Goal: Task Accomplishment & Management: Complete application form

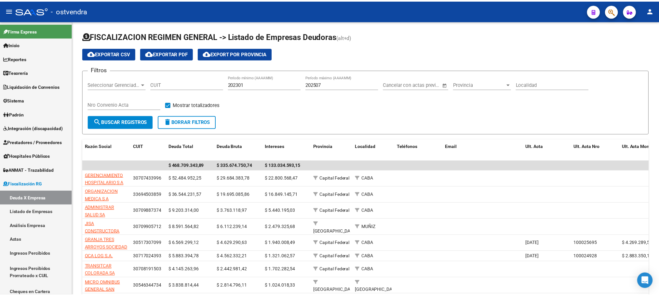
scroll to position [1058, 0]
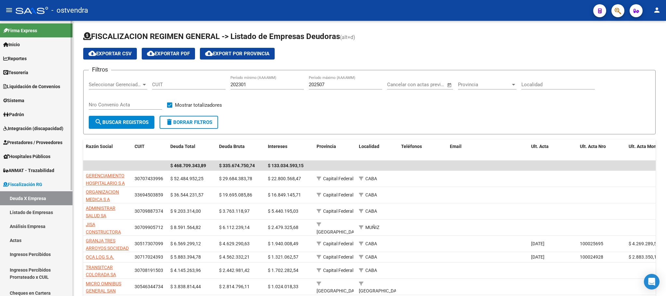
click at [29, 112] on link "Padrón" at bounding box center [36, 114] width 73 height 14
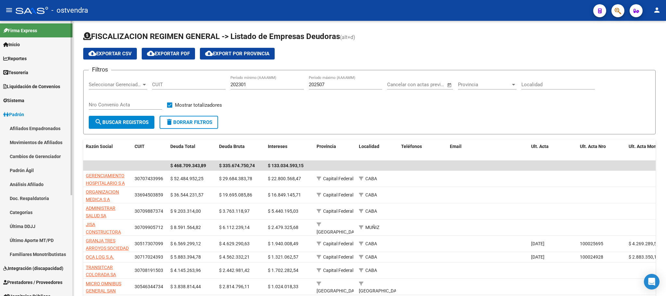
click at [39, 126] on link "Afiliados Empadronados" at bounding box center [36, 128] width 73 height 14
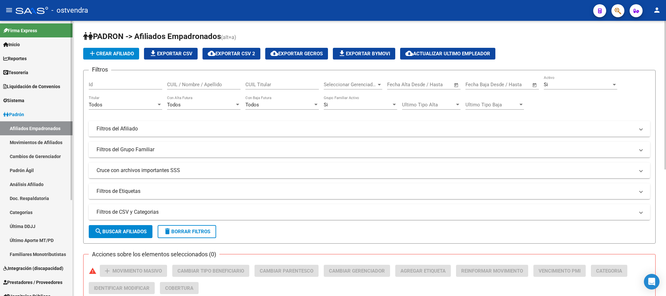
click at [48, 142] on link "Movimientos de Afiliados" at bounding box center [36, 142] width 73 height 14
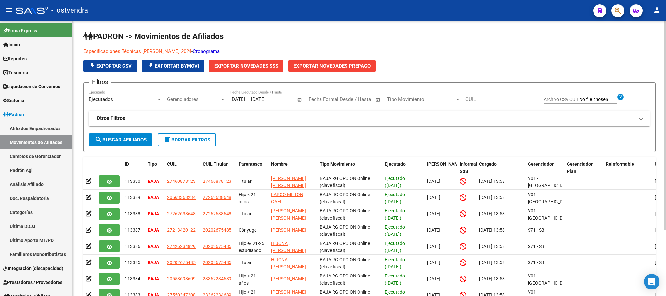
click at [216, 52] on link "Cronograma" at bounding box center [206, 51] width 27 height 6
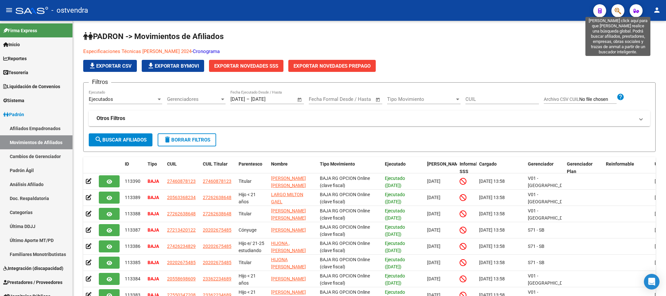
click at [619, 13] on icon "button" at bounding box center [618, 10] width 7 height 7
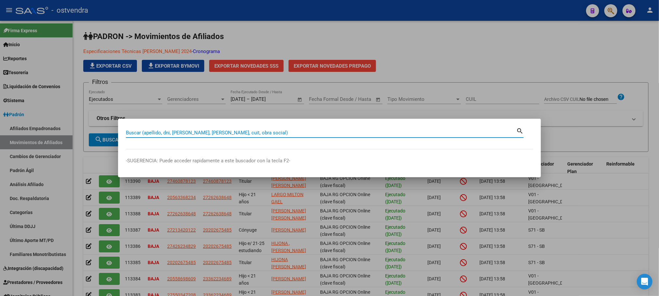
paste input "70729214"
type input "70729214"
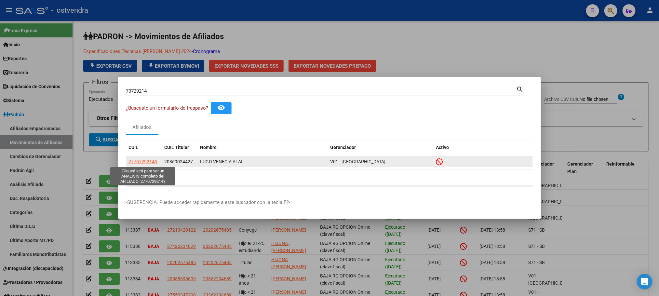
click at [141, 161] on span "27707292143" at bounding box center [142, 161] width 29 height 5
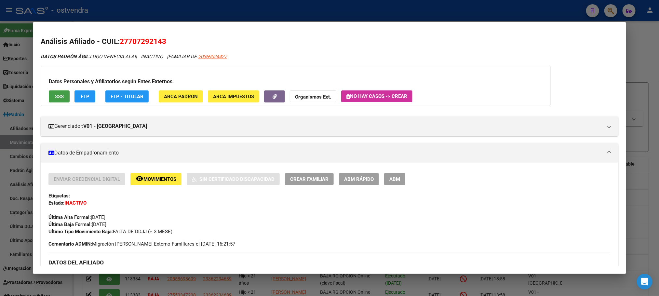
click at [58, 99] on span "SSS" at bounding box center [59, 97] width 9 height 6
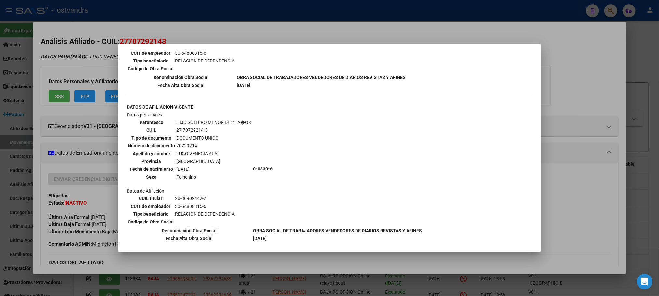
scroll to position [327, 0]
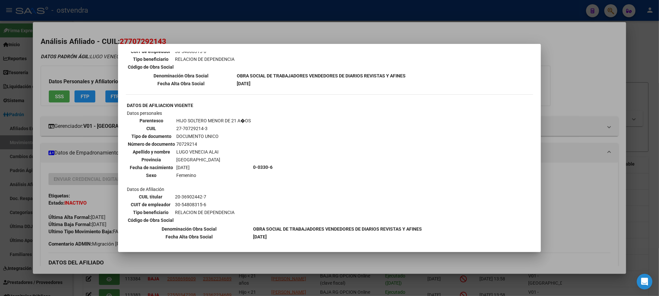
click at [100, 69] on div at bounding box center [329, 148] width 659 height 296
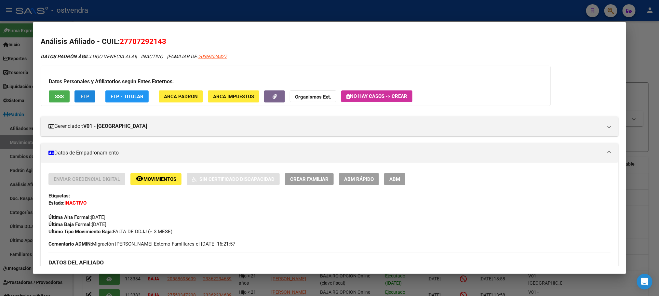
click at [89, 98] on button "FTP" at bounding box center [84, 96] width 21 height 12
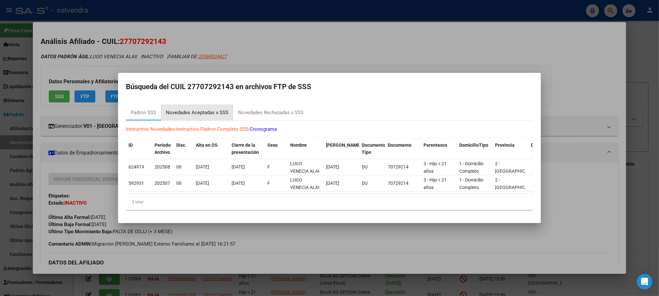
click at [215, 109] on div "Novedades Aceptadas x SSS" at bounding box center [197, 112] width 62 height 7
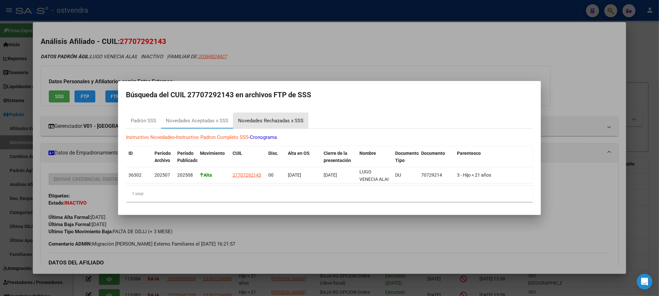
click at [277, 123] on div "Novedades Rechazadas x SSS" at bounding box center [270, 121] width 75 height 16
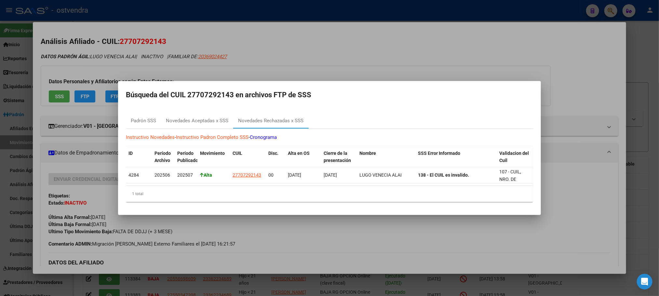
click at [99, 64] on div at bounding box center [329, 148] width 659 height 296
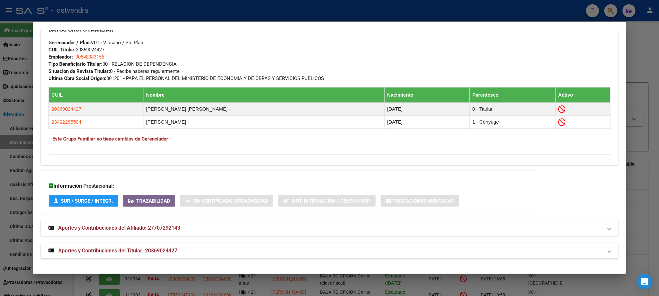
scroll to position [330, 0]
click at [307, 254] on mat-panel-title "Aportes y Contribuciones del Titular: 20369024427" at bounding box center [325, 251] width 554 height 8
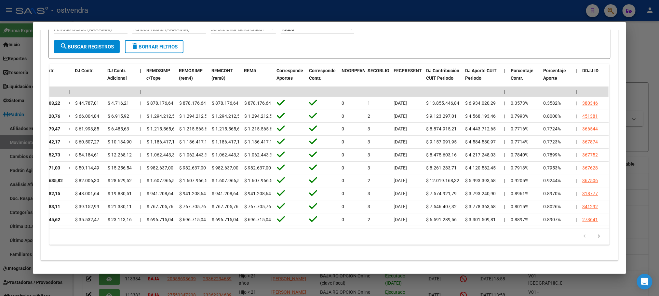
scroll to position [0, 0]
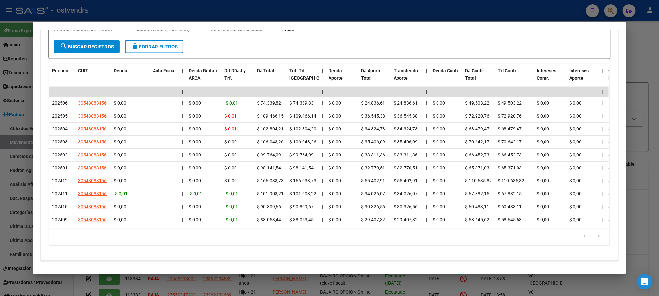
drag, startPoint x: 260, startPoint y: 230, endPoint x: 1, endPoint y: 246, distance: 258.7
type textarea "Loremips Dolorsit - AMET: 15783570859 CONSE ADIPIS ELIT: SEDD EIUSMOD TEMP | IN…"
click at [1, 246] on div "70729214 Buscar (apellido, dni, cuil, nro traspaso, cuit, obra social) search ¿…" at bounding box center [329, 148] width 659 height 296
click at [155, 255] on div "cloud_download Exportar CSV Devengado RG Percibido - Liquidación RG/MT/PD Perci…" at bounding box center [329, 109] width 577 height 293
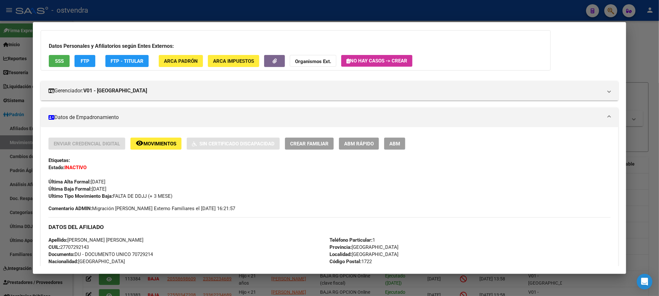
scroll to position [6, 0]
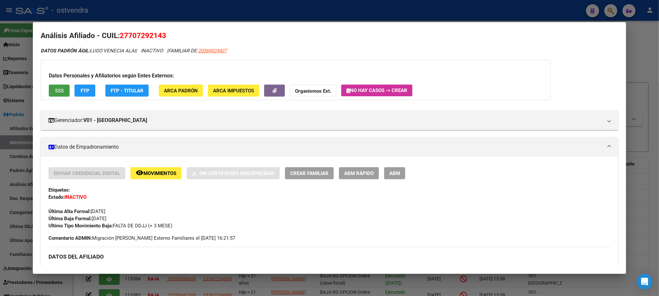
click at [55, 93] on span "SSS" at bounding box center [59, 91] width 9 height 6
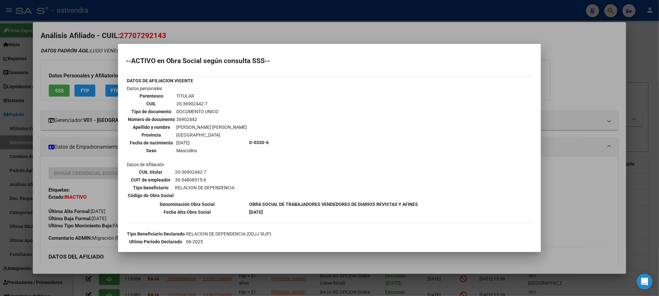
click at [93, 216] on div at bounding box center [329, 148] width 659 height 296
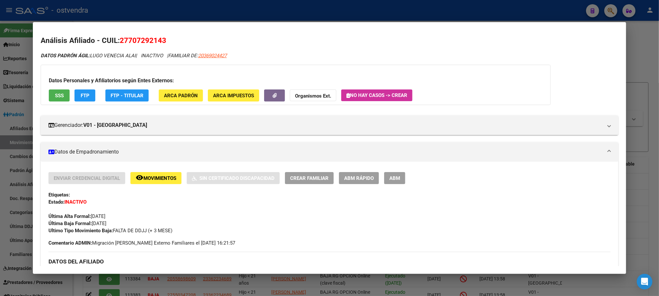
scroll to position [0, 0]
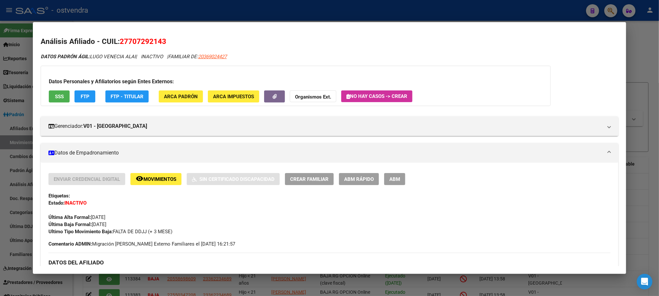
click at [274, 18] on div at bounding box center [329, 148] width 659 height 296
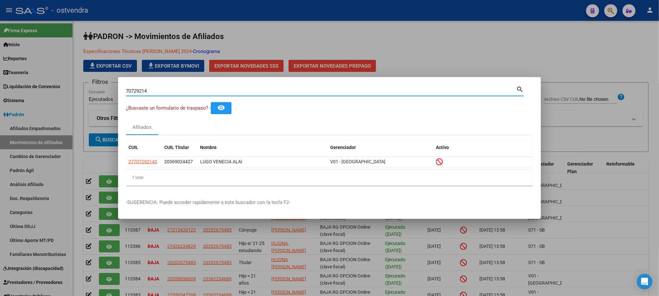
drag, startPoint x: 180, startPoint y: 92, endPoint x: 63, endPoint y: 100, distance: 117.3
click at [62, 100] on div "70729214 Buscar (apellido, dni, cuil, nro traspaso, cuit, obra social) search ¿…" at bounding box center [329, 148] width 659 height 296
paste input "49188451"
type input "49188451"
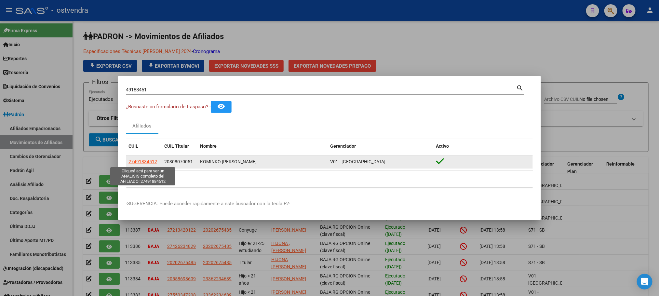
click at [150, 161] on span "27491884512" at bounding box center [142, 161] width 29 height 5
type textarea "27491884512"
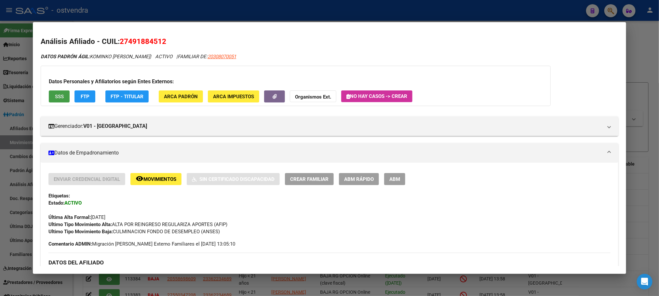
click at [55, 94] on span "SSS" at bounding box center [59, 97] width 9 height 6
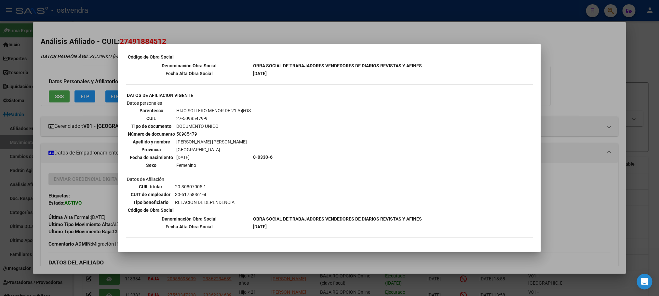
scroll to position [390, 0]
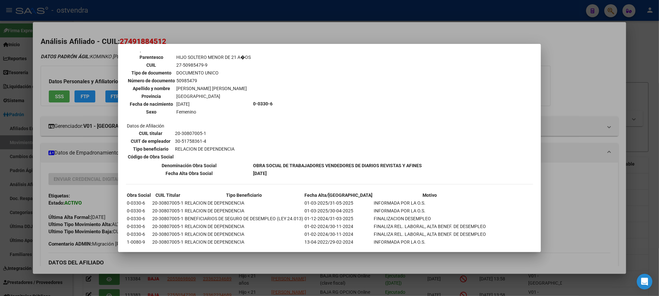
click at [67, 71] on div at bounding box center [329, 148] width 659 height 296
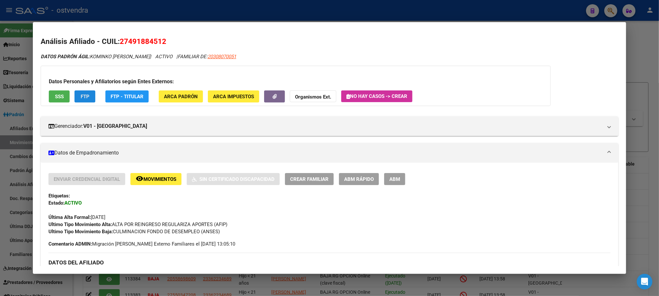
click at [87, 97] on button "FTP" at bounding box center [84, 96] width 21 height 12
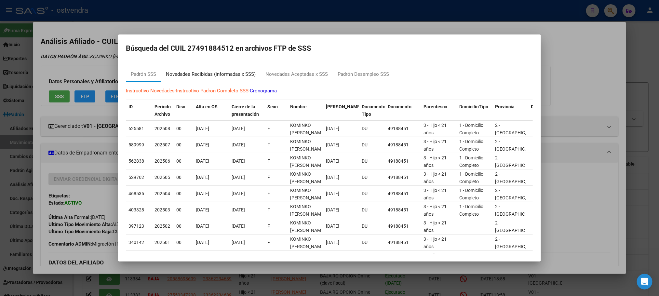
click at [203, 71] on div "Novedades Recibidas (informadas x SSS)" at bounding box center [211, 74] width 90 height 7
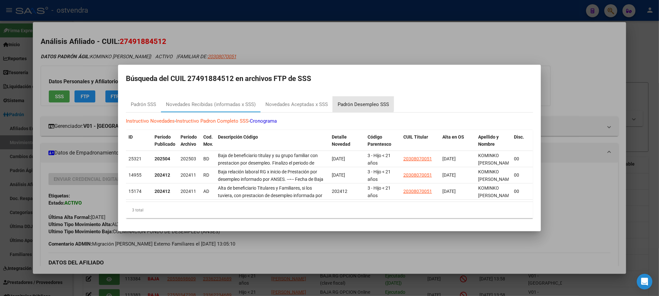
click at [350, 101] on div "Padrón Desempleo SSS" at bounding box center [363, 104] width 51 height 7
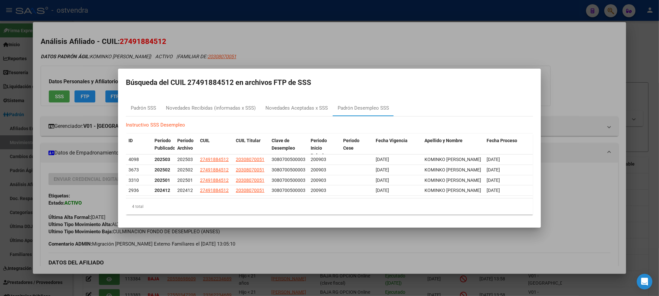
click at [120, 41] on div at bounding box center [329, 148] width 659 height 296
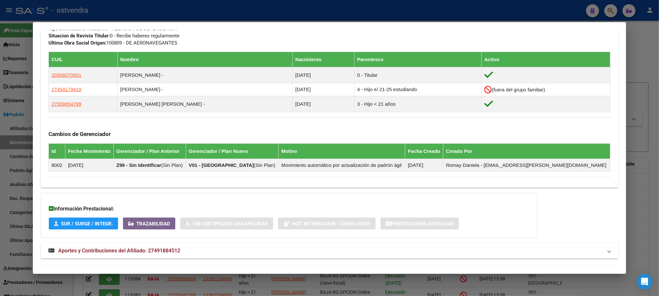
scroll to position [389, 0]
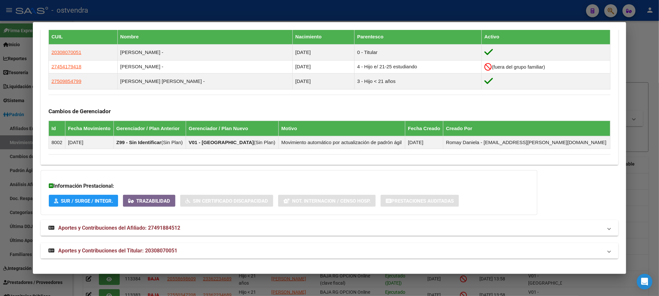
click at [242, 250] on mat-panel-title "Aportes y Contribuciones del Titular: 20308070051" at bounding box center [325, 251] width 554 height 8
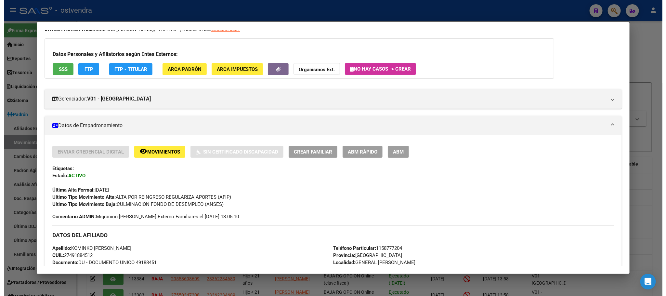
scroll to position [0, 0]
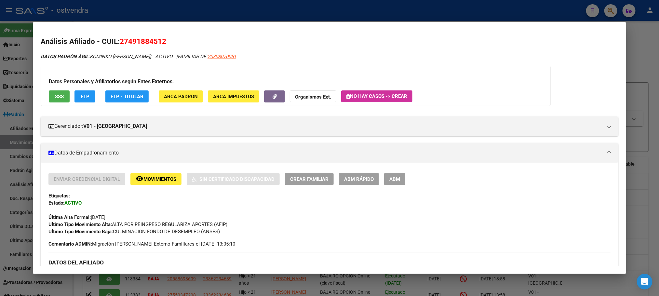
click at [246, 12] on div at bounding box center [329, 148] width 659 height 296
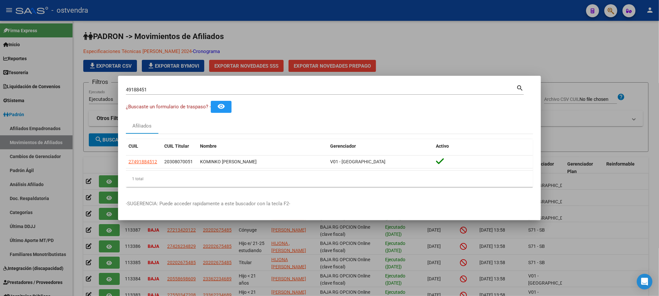
click at [227, 13] on div at bounding box center [329, 148] width 659 height 296
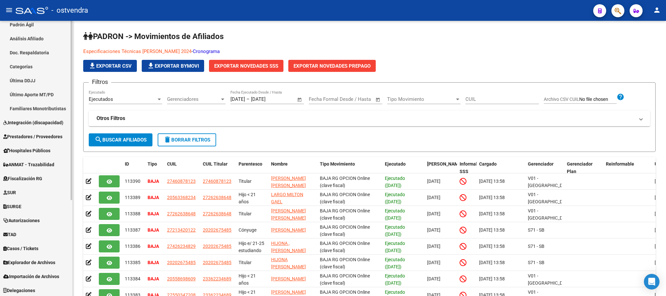
scroll to position [147, 0]
click at [24, 258] on span "Explorador de Archivos" at bounding box center [29, 261] width 52 height 7
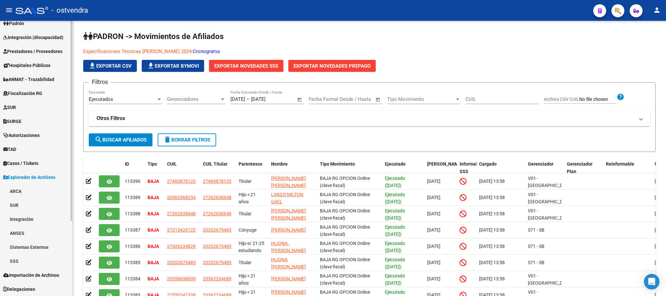
scroll to position [91, 0]
click at [33, 273] on span "Importación de Archivos" at bounding box center [31, 275] width 56 height 7
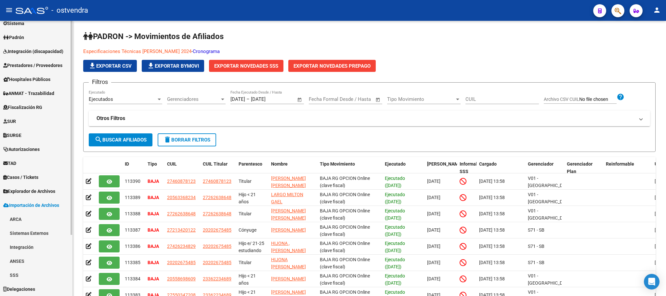
scroll to position [77, 0]
click at [30, 259] on link "ANSES" at bounding box center [36, 261] width 73 height 14
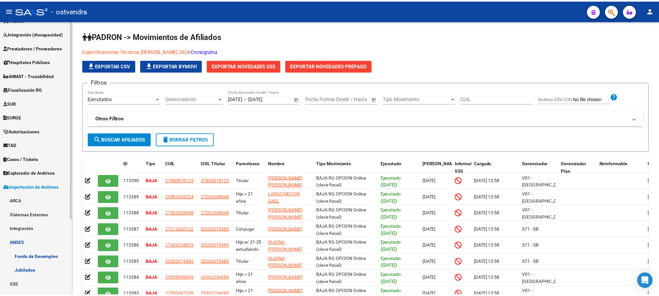
scroll to position [105, 0]
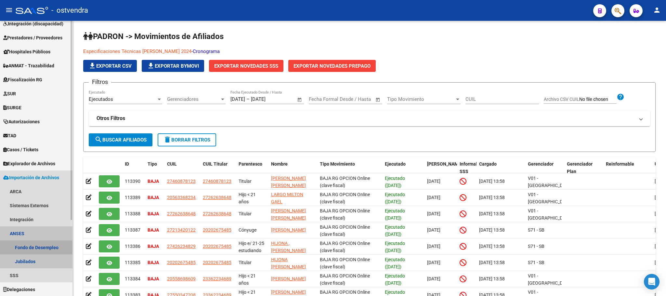
click at [30, 248] on link "Fondo de Desempleo" at bounding box center [36, 247] width 73 height 14
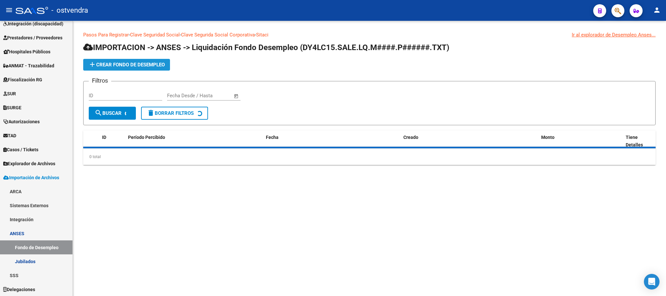
click at [143, 64] on span "add Crear Fondo de Desempleo" at bounding box center [126, 65] width 76 height 6
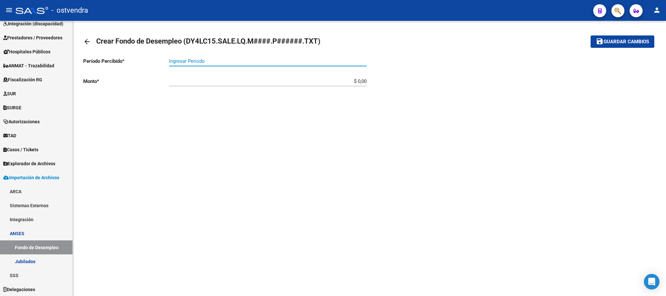
click at [199, 61] on input "Ingresar Periodo" at bounding box center [268, 61] width 198 height 6
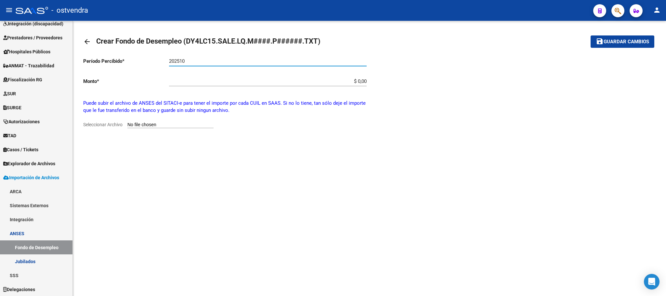
type input "202510"
click at [352, 79] on input "$ 0,00" at bounding box center [268, 81] width 198 height 6
click at [163, 127] on input "Seleccionar Archivo" at bounding box center [170, 125] width 86 height 6
type input "C:\fakepath\DY4LC15.SALE.LQ.M2509.P003306.TXT"
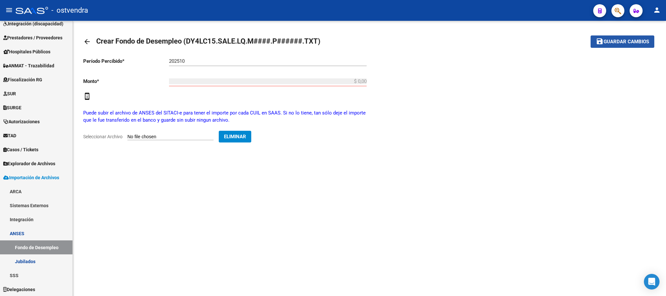
click at [637, 41] on span "Guardar cambios" at bounding box center [627, 42] width 46 height 6
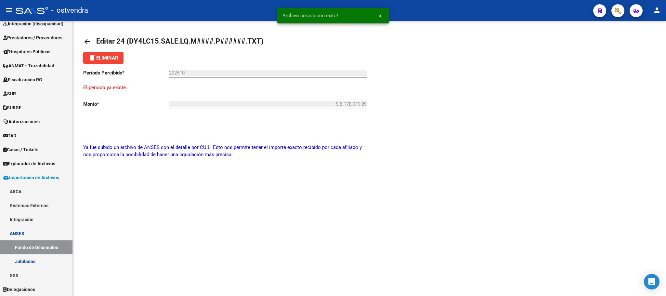
click at [87, 38] on mat-icon "arrow_back" at bounding box center [87, 42] width 8 height 8
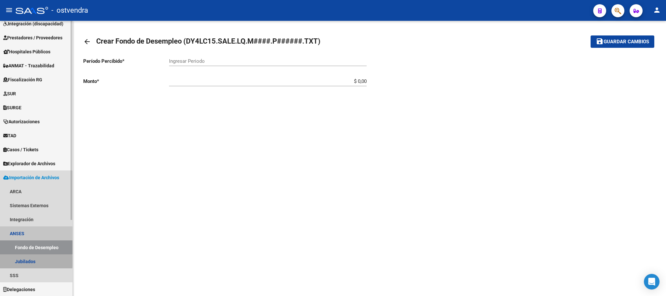
click at [28, 261] on link "Jubilados" at bounding box center [36, 261] width 73 height 14
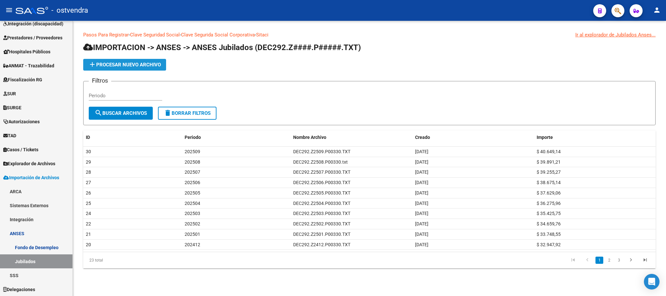
click at [127, 63] on span "add Procesar nuevo archivo" at bounding box center [124, 65] width 73 height 6
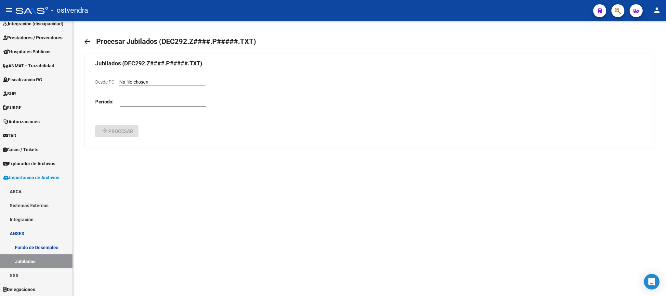
click at [149, 79] on input "Desde PC" at bounding box center [162, 82] width 86 height 6
type input "C:\fakepath\CAPITAS.M2509.P00330.zip"
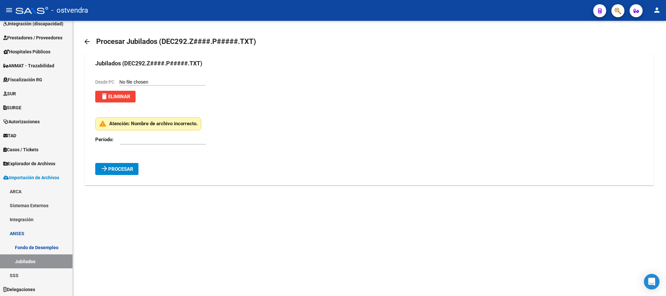
click at [160, 80] on input "Desde PC" at bounding box center [162, 82] width 86 height 6
type input "C:\fakepath\DEC292.Z2509.P00330.TXT"
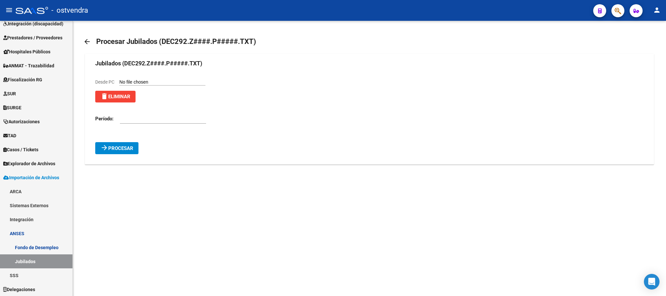
click at [163, 121] on input "number" at bounding box center [163, 119] width 86 height 6
type input "202510"
click at [135, 153] on button "arrow_forward Procesar" at bounding box center [116, 148] width 43 height 12
click at [190, 84] on input "Desde PC" at bounding box center [162, 82] width 86 height 6
type input "C:\fakepath\DEC292.Z2509.P00330.TXT"
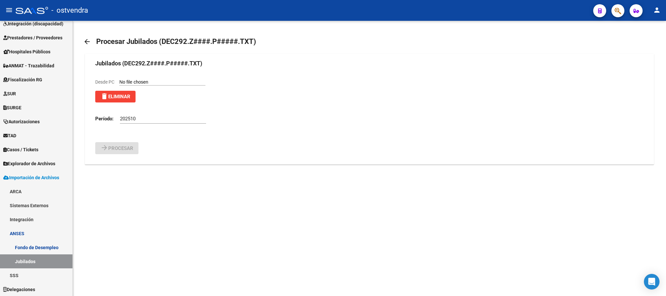
click at [128, 142] on form "Jubilados (DEC292.Z####.P#####.TXT) Desde PC delete Eliminar Período: 202510 ar…" at bounding box center [369, 106] width 548 height 95
click at [129, 93] on button "delete Eliminar" at bounding box center [115, 97] width 40 height 12
click at [148, 82] on input "Desde PC" at bounding box center [162, 82] width 86 height 6
type input "C:\fakepath\DEC292.Z2509.P00330.TXT"
click at [141, 117] on input "number" at bounding box center [163, 119] width 86 height 6
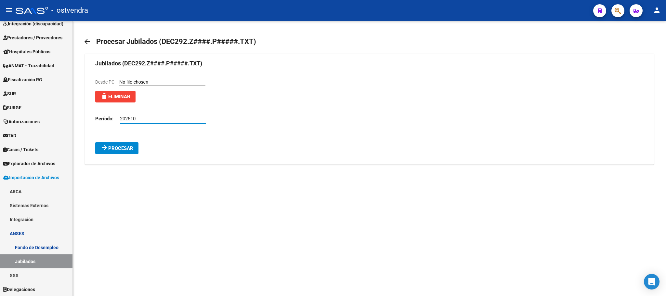
type input "202510"
click at [134, 145] on button "arrow_forward Procesar" at bounding box center [116, 148] width 43 height 12
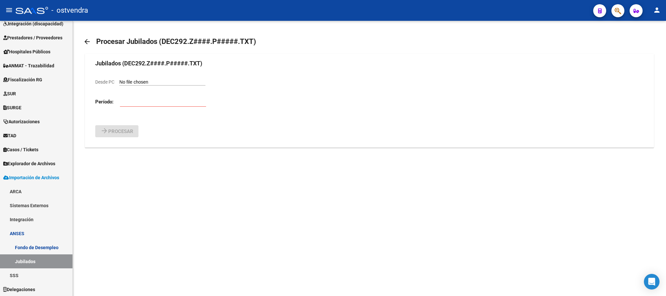
click at [85, 38] on mat-icon "arrow_back" at bounding box center [87, 42] width 8 height 8
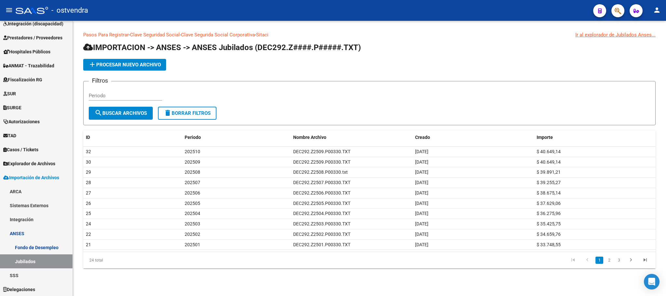
drag, startPoint x: 413, startPoint y: 154, endPoint x: 651, endPoint y: 146, distance: 237.9
click at [651, 146] on div "ID Periodo Nombre Archivo Creado Importe 32 202510 DEC292.Z2509.P00330.TXT [DAT…" at bounding box center [369, 199] width 573 height 138
click at [602, 107] on form "Filtros Periodo search Buscar Archivos delete Borrar Filtros" at bounding box center [369, 103] width 573 height 44
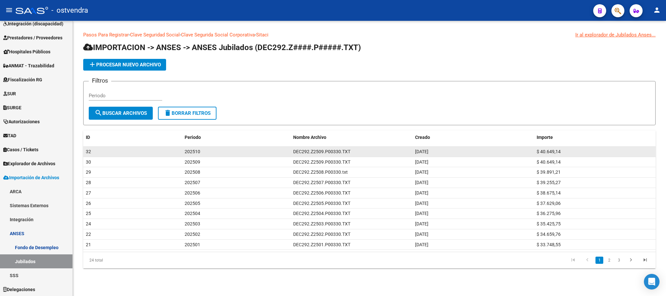
click at [94, 154] on div "32" at bounding box center [133, 151] width 94 height 7
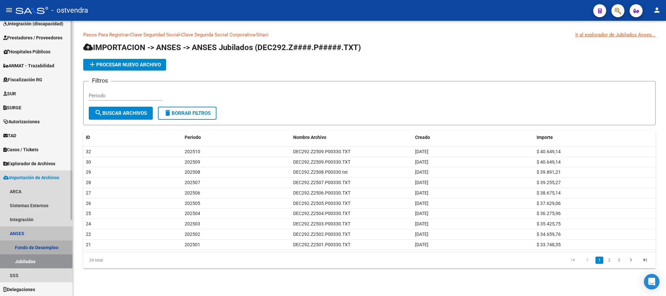
click at [46, 242] on link "Fondo de Desempleo" at bounding box center [36, 247] width 73 height 14
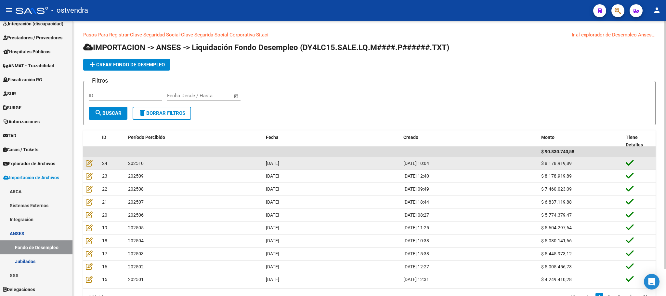
drag, startPoint x: 234, startPoint y: 166, endPoint x: 593, endPoint y: 159, distance: 358.5
click at [593, 159] on div "24 202510 [DATE] [DATE] 10:04 $ 8.178.919,89" at bounding box center [369, 163] width 573 height 13
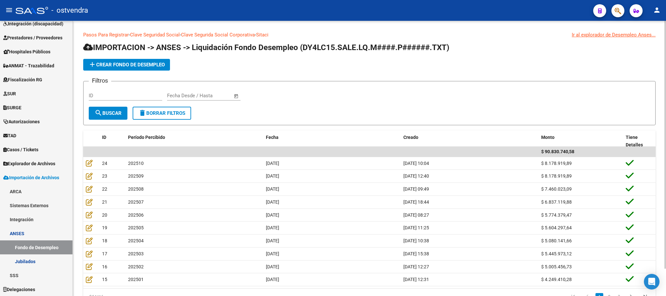
click at [470, 91] on div "Filtros ID Fecha inicio – Fecha fin Fecha Desde / Hasta" at bounding box center [370, 97] width 562 height 20
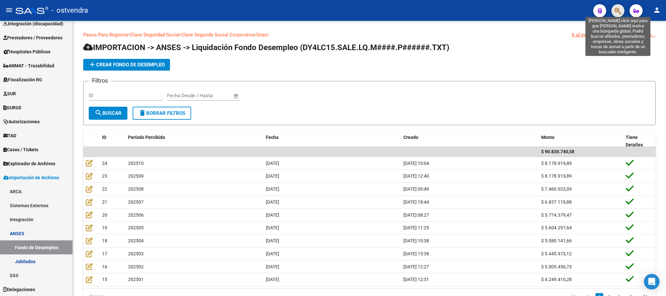
click at [616, 13] on icon "button" at bounding box center [618, 10] width 7 height 7
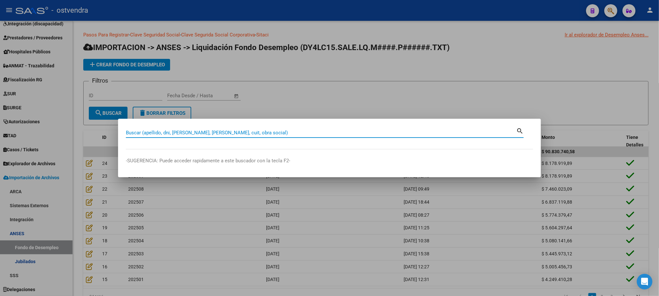
paste input "20591464834"
type input "20591464834"
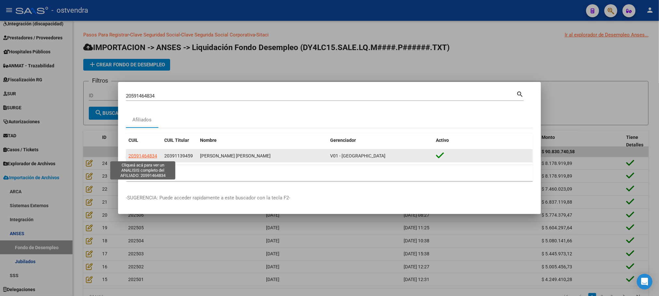
click at [149, 155] on span "20591464834" at bounding box center [142, 155] width 29 height 5
type textarea "20591464834"
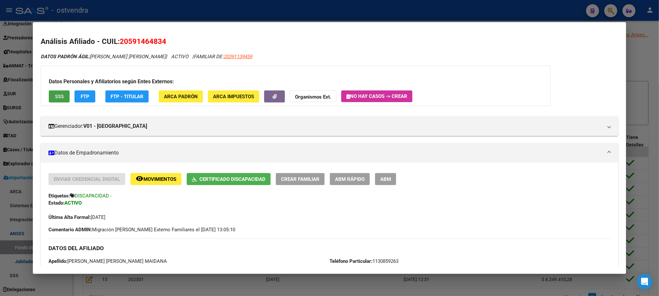
click at [59, 96] on span "SSS" at bounding box center [59, 97] width 9 height 6
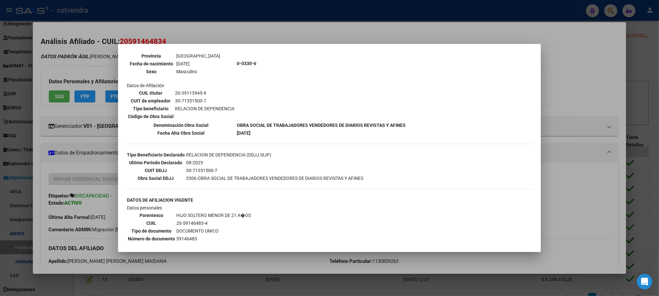
scroll to position [244, 0]
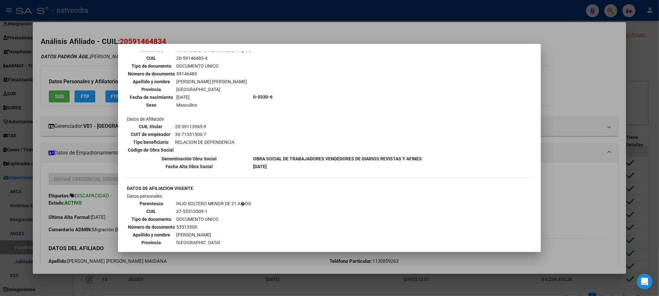
drag, startPoint x: 88, startPoint y: 62, endPoint x: 85, endPoint y: 66, distance: 4.9
click at [86, 64] on div at bounding box center [329, 148] width 659 height 296
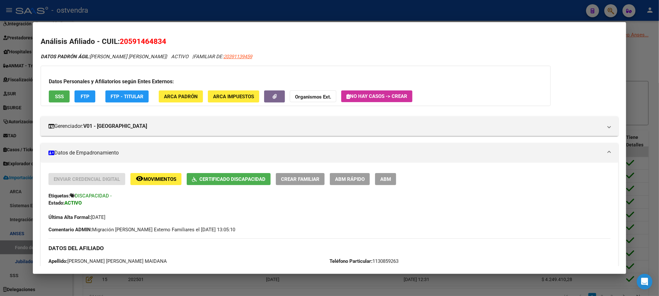
click at [81, 98] on span "FTP" at bounding box center [85, 97] width 9 height 6
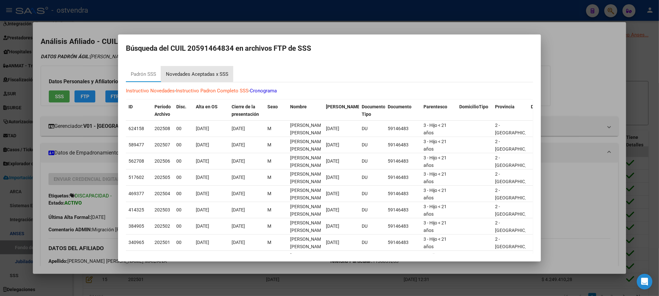
click at [190, 71] on div "Novedades Aceptadas x SSS" at bounding box center [197, 74] width 62 height 7
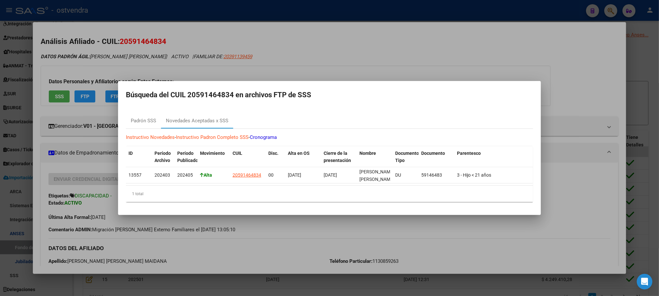
click at [157, 50] on div at bounding box center [329, 148] width 659 height 296
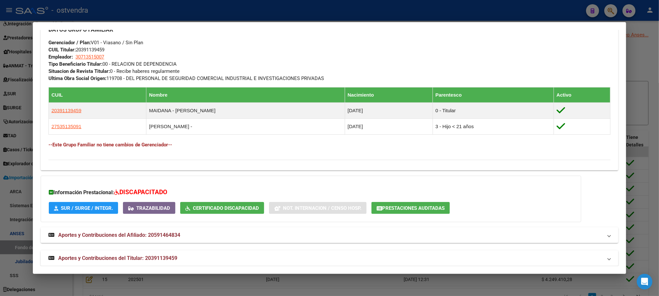
scroll to position [323, 0]
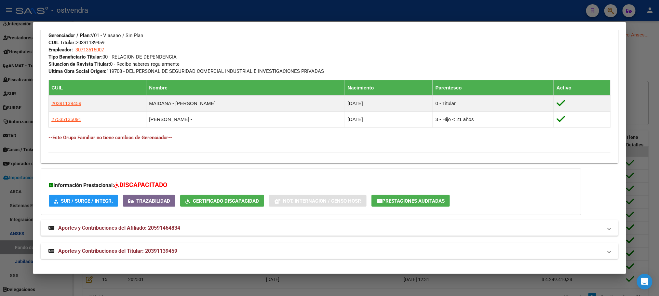
click at [163, 251] on span "Aportes y Contribuciones del Titular: 20391139459" at bounding box center [117, 251] width 119 height 6
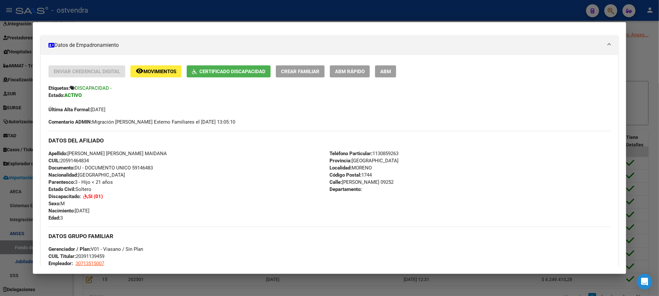
scroll to position [0, 0]
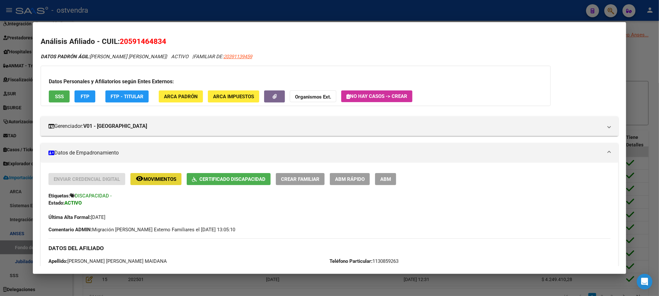
click at [152, 176] on span "Movimientos" at bounding box center [159, 179] width 33 height 6
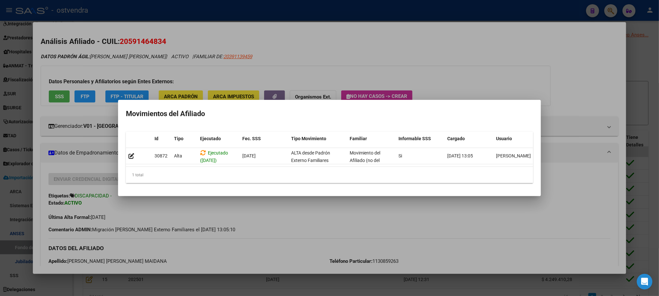
click at [77, 51] on div at bounding box center [329, 148] width 659 height 296
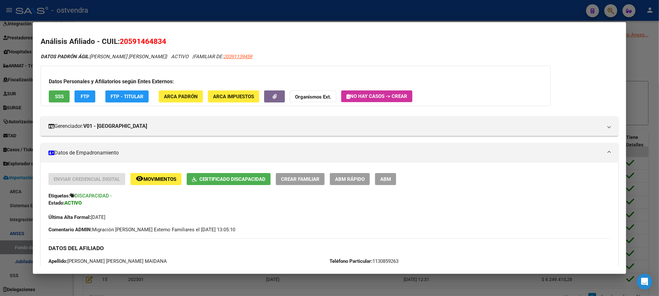
click at [82, 91] on button "FTP" at bounding box center [84, 96] width 21 height 12
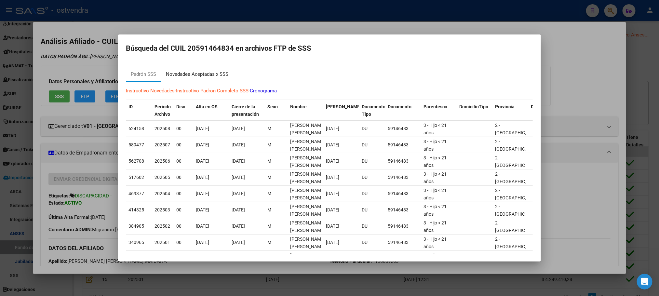
click at [203, 71] on div "Novedades Aceptadas x SSS" at bounding box center [197, 74] width 62 height 7
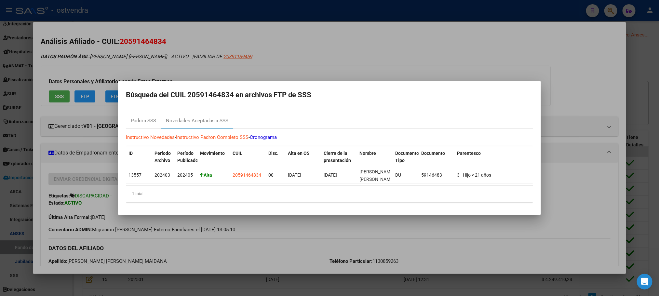
click at [181, 48] on div at bounding box center [329, 148] width 659 height 296
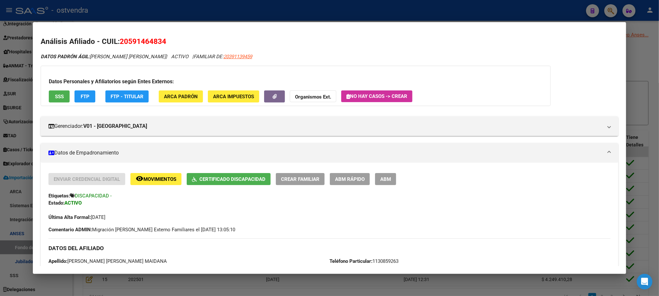
click at [60, 103] on div "Datos Personales y Afiliatorios según Entes Externos: SSS FTP FTP - Titular ARC…" at bounding box center [296, 86] width 510 height 40
click at [63, 96] on button "SSS" at bounding box center [59, 96] width 21 height 12
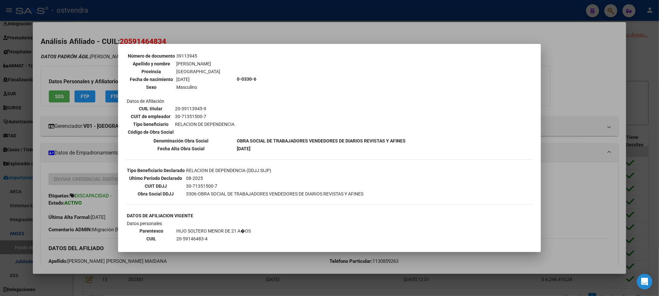
scroll to position [15, 0]
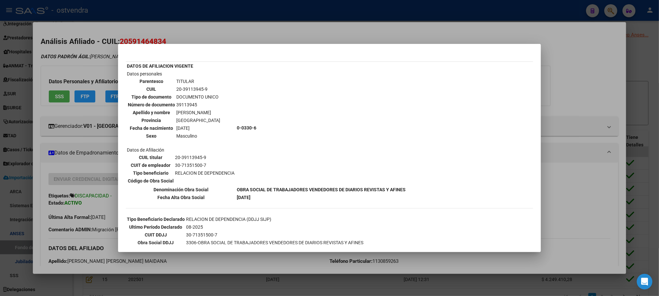
click at [63, 57] on div at bounding box center [329, 148] width 659 height 296
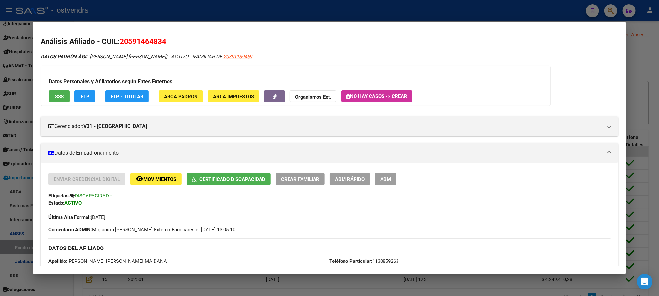
click at [72, 105] on div "Datos Personales y Afiliatorios según Entes Externos: SSS FTP FTP - Titular ARC…" at bounding box center [296, 86] width 510 height 40
click at [80, 101] on button "FTP" at bounding box center [84, 96] width 21 height 12
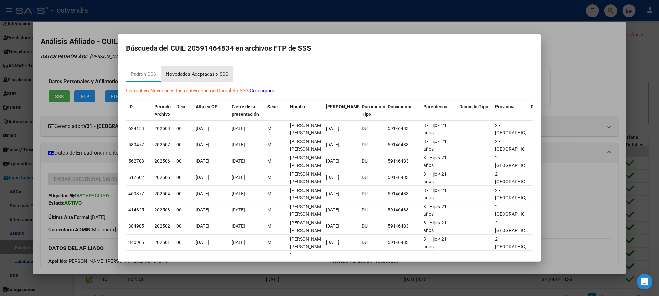
click at [207, 81] on div "Novedades Aceptadas x SSS" at bounding box center [197, 74] width 72 height 16
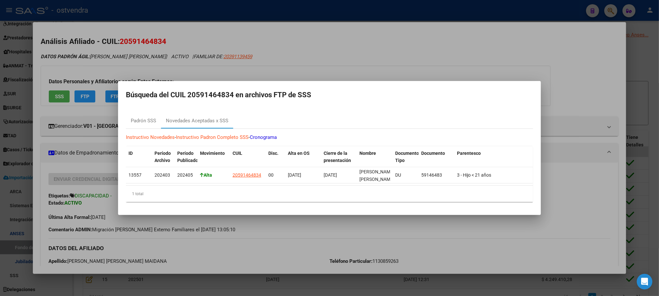
click at [204, 74] on div at bounding box center [329, 148] width 659 height 296
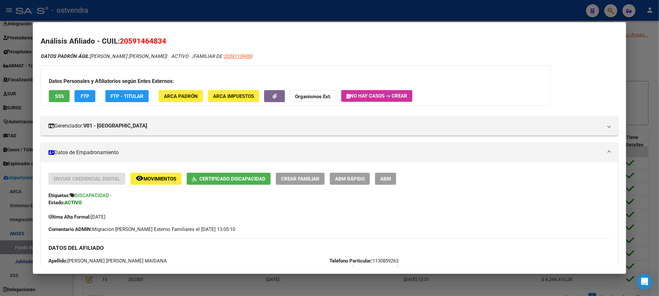
scroll to position [0, 0]
click at [227, 7] on div at bounding box center [329, 148] width 659 height 296
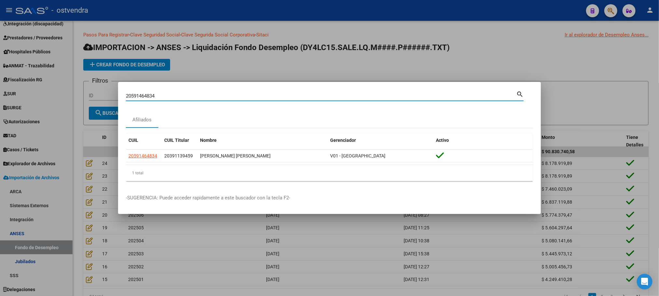
drag, startPoint x: 135, startPoint y: 93, endPoint x: 75, endPoint y: 96, distance: 59.6
click at [75, 96] on div "20591464834 Buscar (apellido, dni, cuil, nro traspaso, cuit, obra social) searc…" at bounding box center [329, 148] width 659 height 296
paste input "5269660"
type input "20552696604"
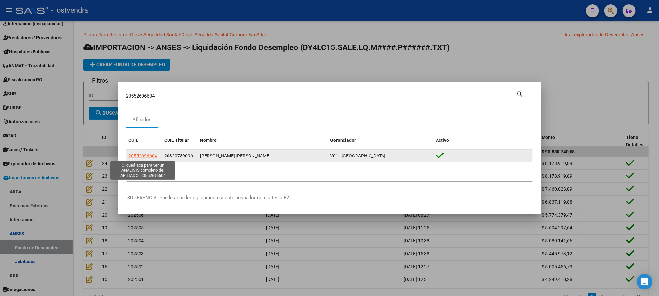
click at [143, 154] on span "20552696604" at bounding box center [142, 155] width 29 height 5
type textarea "20552696604"
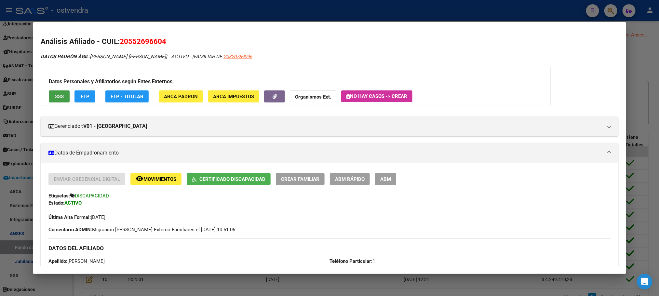
click at [55, 99] on span "SSS" at bounding box center [59, 97] width 9 height 6
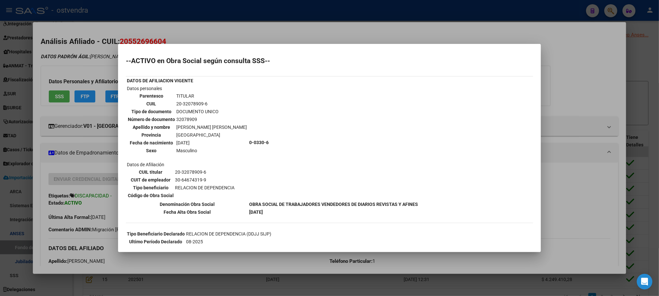
click at [111, 65] on div at bounding box center [329, 148] width 659 height 296
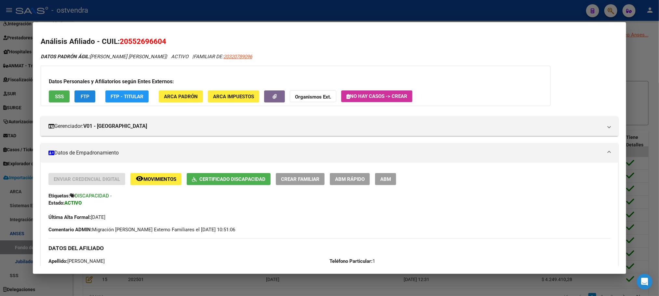
click at [88, 95] on button "FTP" at bounding box center [84, 96] width 21 height 12
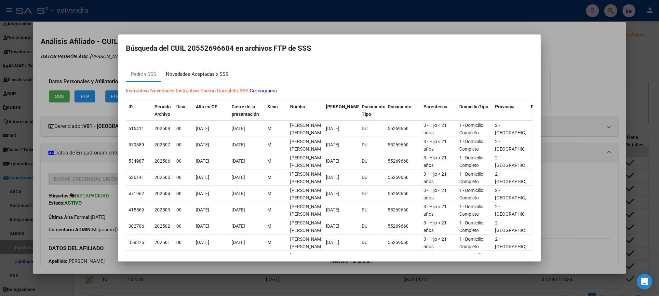
click at [205, 71] on div "Novedades Aceptadas x SSS" at bounding box center [197, 74] width 62 height 7
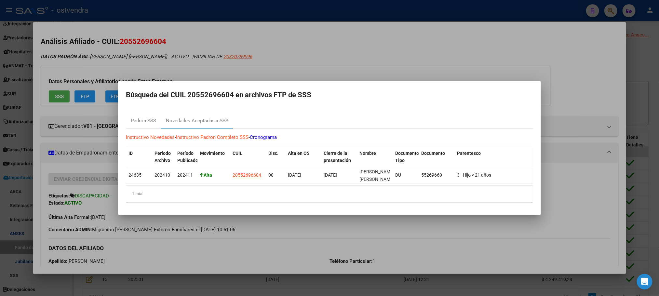
click at [157, 60] on div at bounding box center [329, 148] width 659 height 296
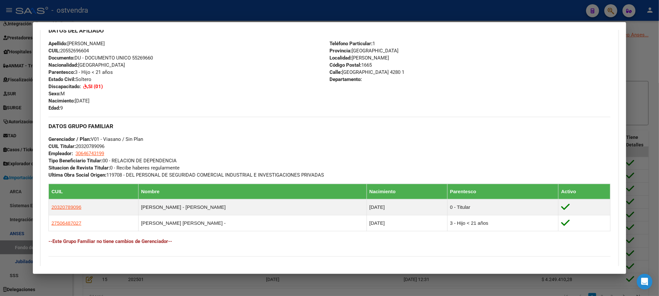
scroll to position [323, 0]
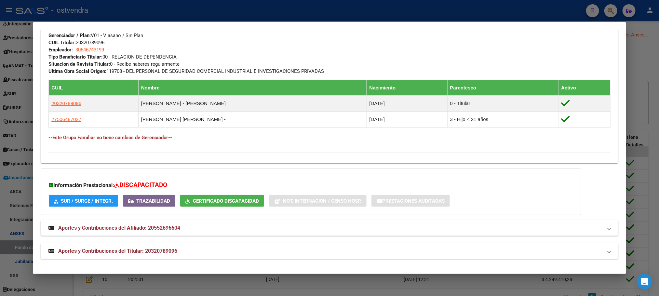
click at [165, 244] on mat-expansion-panel-header "Aportes y Contribuciones del Titular: 20320789096" at bounding box center [329, 251] width 577 height 16
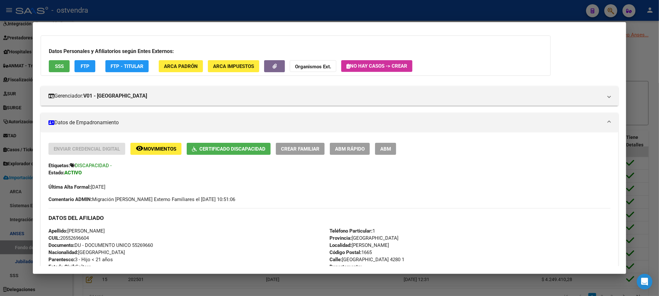
scroll to position [0, 0]
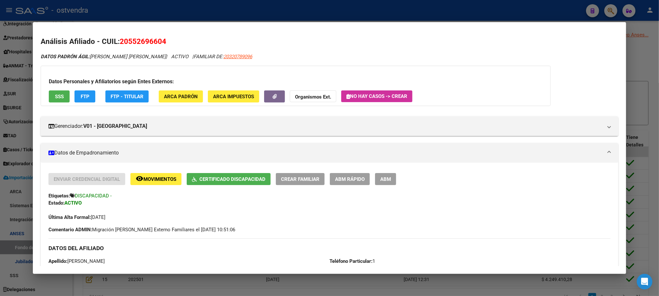
drag, startPoint x: 216, startPoint y: 5, endPoint x: 214, endPoint y: 24, distance: 18.6
click at [214, 5] on div at bounding box center [329, 148] width 659 height 296
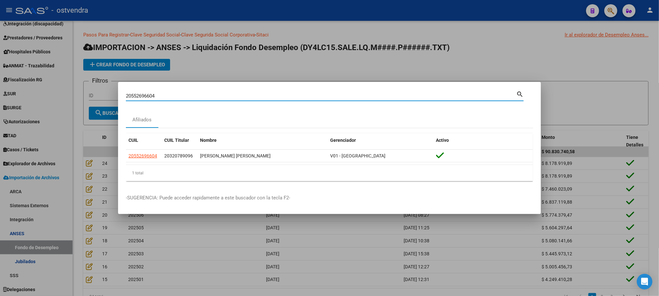
drag, startPoint x: 181, startPoint y: 98, endPoint x: 60, endPoint y: 101, distance: 121.0
click at [60, 101] on div "20552696604 Buscar (apellido, dni, cuil, nro traspaso, cuit, obra social) searc…" at bounding box center [329, 148] width 659 height 296
paste input "46688489"
type input "20546688489"
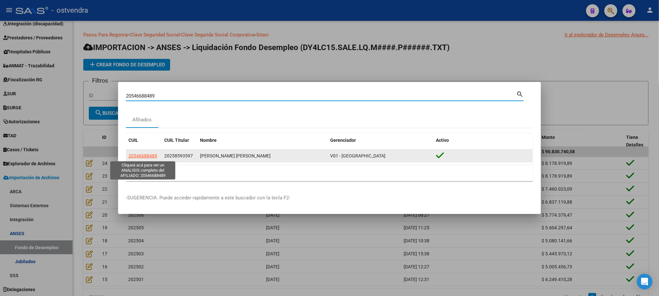
click at [150, 154] on span "20546688489" at bounding box center [142, 155] width 29 height 5
type textarea "20546688489"
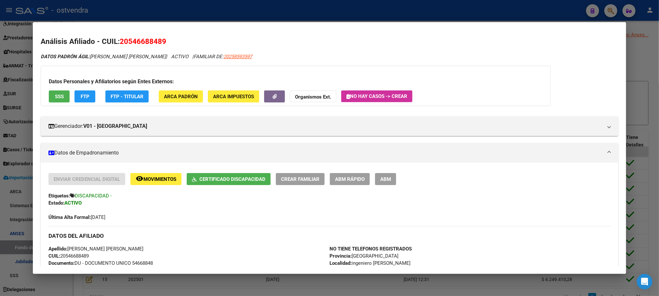
click at [64, 91] on button "SSS" at bounding box center [59, 96] width 21 height 12
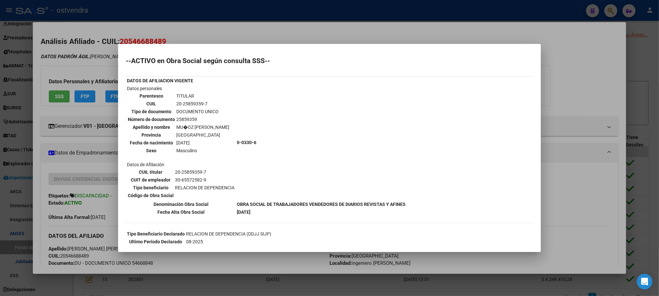
drag, startPoint x: 188, startPoint y: 24, endPoint x: 183, endPoint y: 36, distance: 13.6
click at [188, 25] on div at bounding box center [329, 148] width 659 height 296
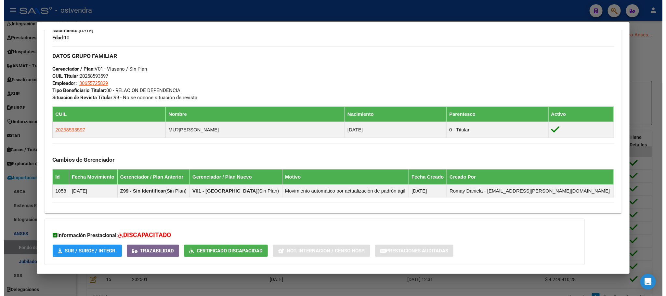
scroll to position [293, 0]
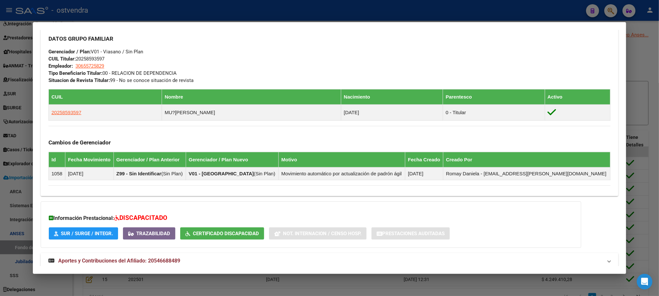
click at [104, 13] on div at bounding box center [329, 148] width 659 height 296
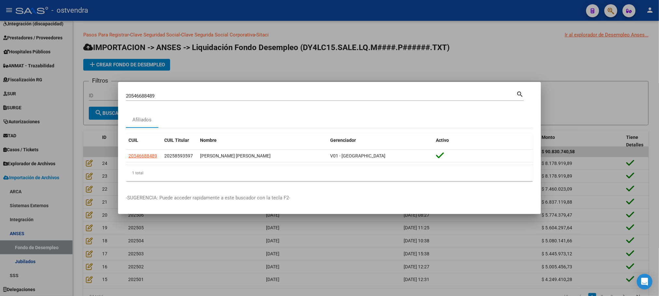
click at [134, 23] on div at bounding box center [329, 148] width 659 height 296
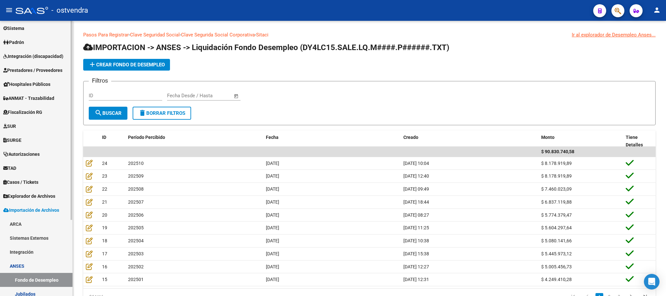
scroll to position [56, 0]
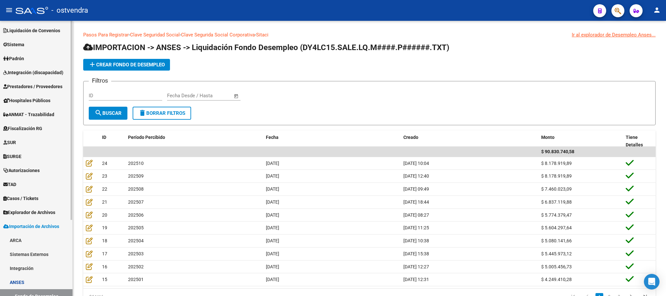
click at [28, 226] on span "Importación de Archivos" at bounding box center [31, 226] width 56 height 7
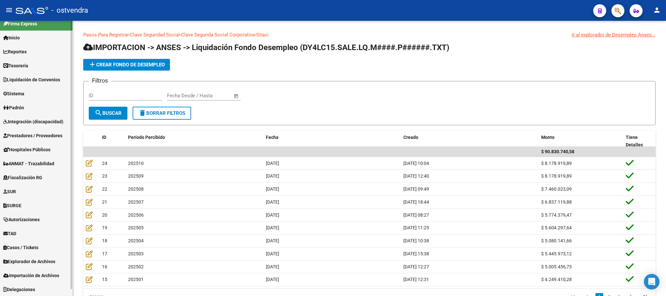
scroll to position [0, 0]
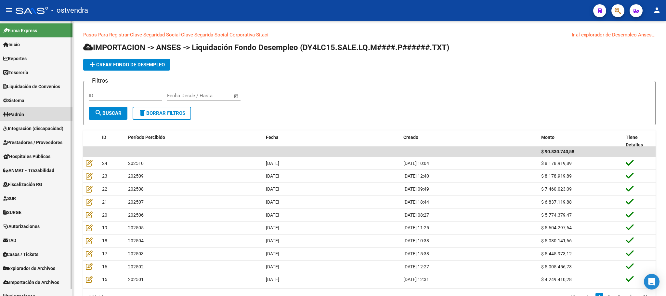
click at [49, 111] on link "Padrón" at bounding box center [36, 114] width 73 height 14
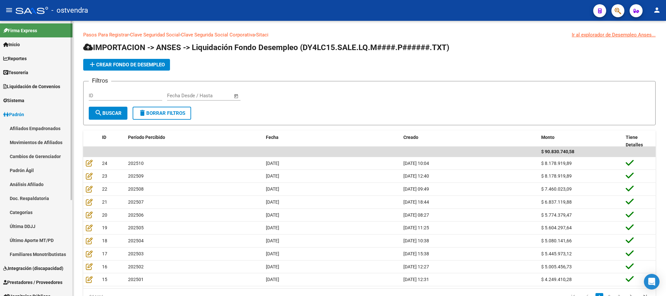
click at [34, 161] on link "Cambios de Gerenciador" at bounding box center [36, 156] width 73 height 14
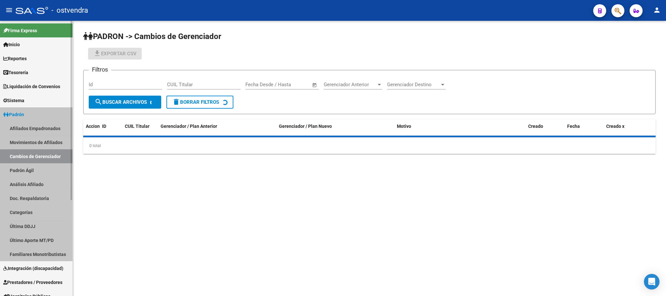
click at [34, 161] on link "Cambios de Gerenciador" at bounding box center [36, 156] width 73 height 14
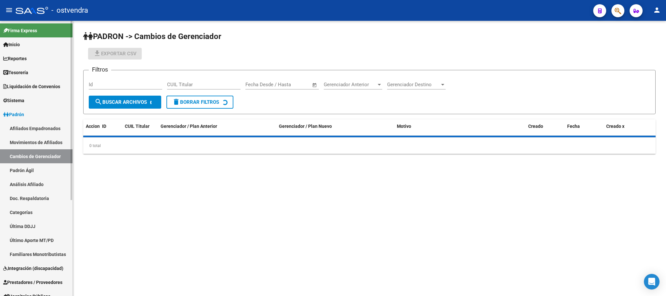
click at [34, 172] on link "Padrón Ágil" at bounding box center [36, 170] width 73 height 14
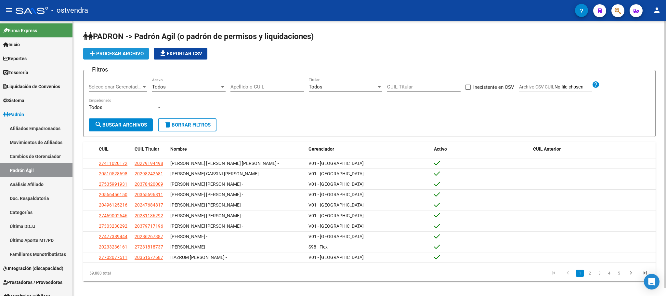
click at [133, 51] on span "add Procesar archivo" at bounding box center [115, 54] width 55 height 6
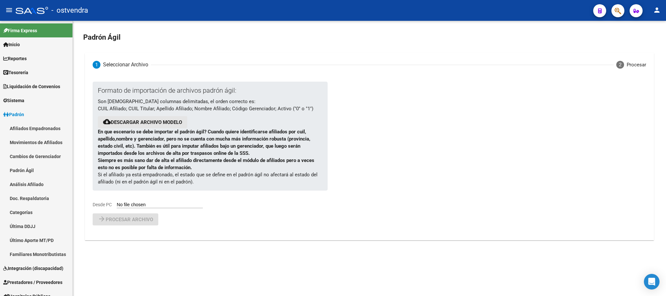
click at [157, 117] on button "cloud_download Descargar archivo modelo" at bounding box center [142, 122] width 89 height 12
click at [126, 123] on link "Descargar archivo modelo" at bounding box center [146, 122] width 71 height 6
click at [148, 200] on div "Formato de importación de archivos [PERSON_NAME] ágil: Son [DEMOGRAPHIC_DATA] c…" at bounding box center [205, 145] width 225 height 127
click at [152, 205] on input "Desde PC" at bounding box center [160, 205] width 86 height 6
type input "C:\fakepath\ALTA OCTUBRE FLEX.csv"
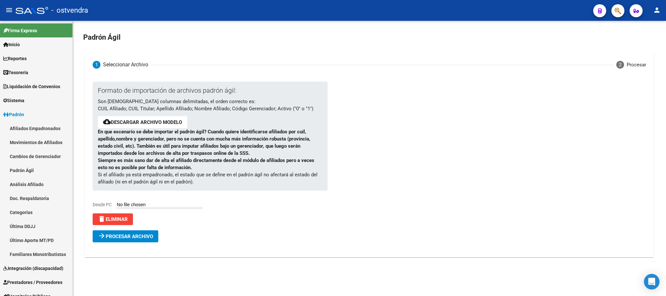
click at [139, 242] on div "Formato de importación de archivos [PERSON_NAME] ágil: Son [DEMOGRAPHIC_DATA] c…" at bounding box center [370, 166] width 554 height 168
click at [137, 238] on span "Procesar archivo" at bounding box center [129, 237] width 47 height 6
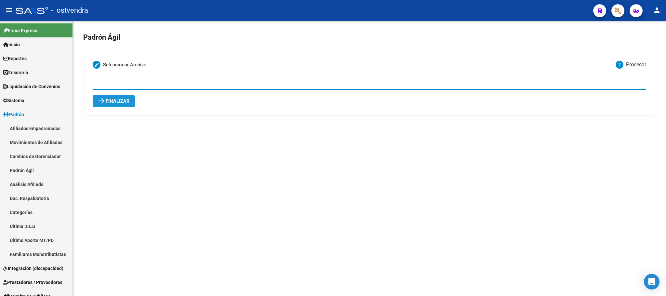
click at [112, 98] on span "arrow_forward Finalizar" at bounding box center [114, 101] width 32 height 6
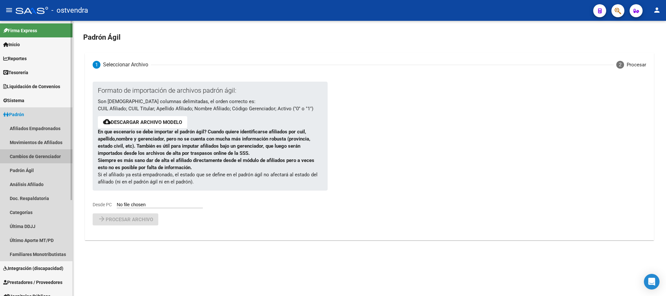
click at [36, 156] on link "Cambios de Gerenciador" at bounding box center [36, 156] width 73 height 14
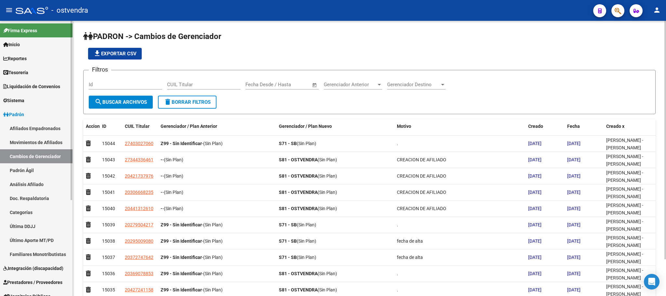
click at [43, 173] on link "Padrón Ágil" at bounding box center [36, 170] width 73 height 14
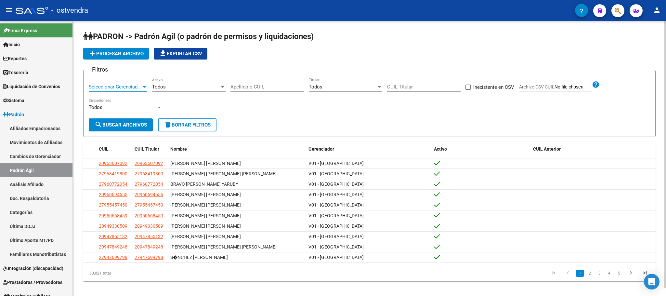
click at [113, 86] on span "Seleccionar Gerenciador" at bounding box center [115, 87] width 53 height 6
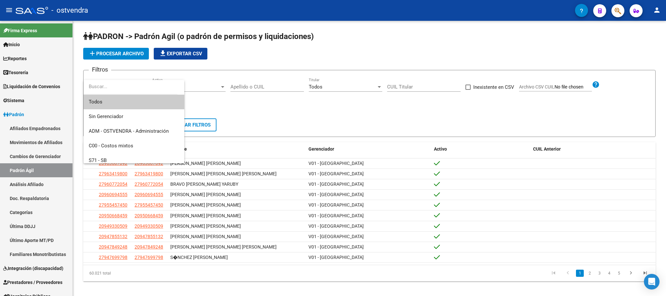
click at [339, 116] on div at bounding box center [333, 148] width 666 height 296
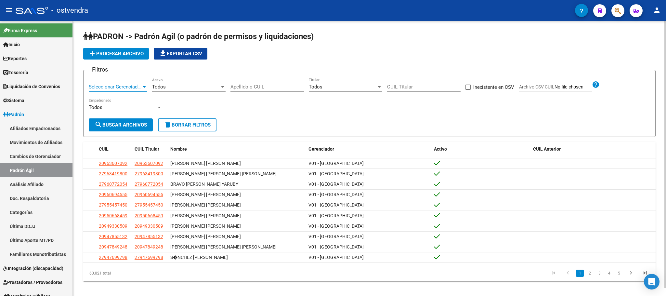
click at [124, 87] on span "Seleccionar Gerenciador" at bounding box center [115, 87] width 53 height 6
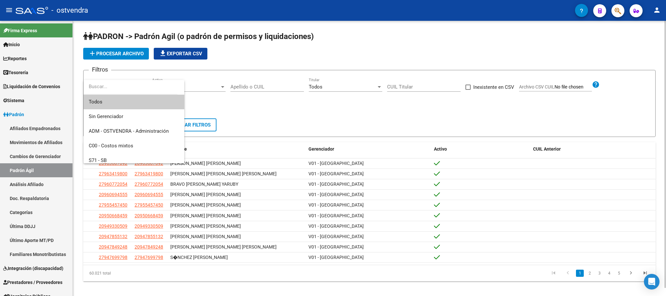
click at [124, 87] on input "dropdown search" at bounding box center [131, 86] width 94 height 15
click at [325, 123] on div at bounding box center [333, 148] width 666 height 296
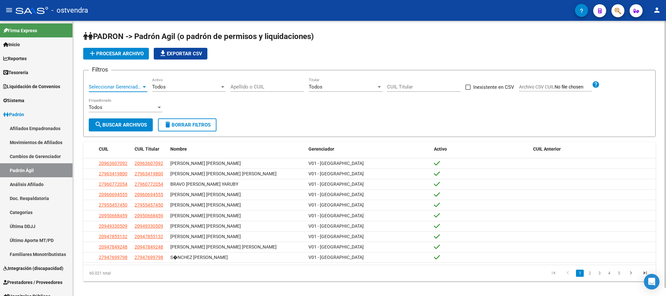
click at [115, 86] on span "Seleccionar Gerenciador" at bounding box center [115, 87] width 53 height 6
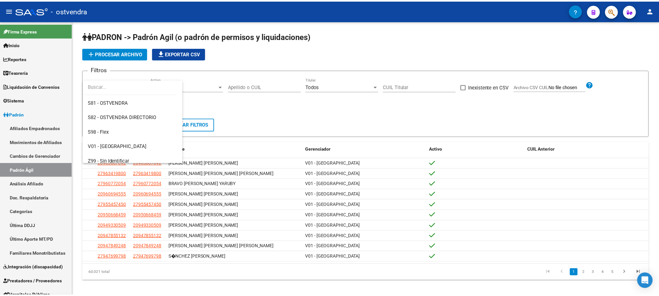
scroll to position [77, 0]
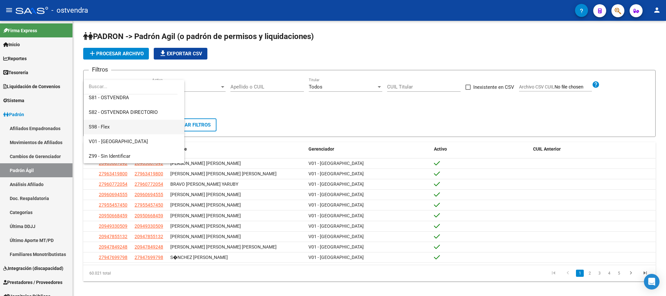
click at [133, 130] on span "S98 - Flex" at bounding box center [134, 127] width 90 height 15
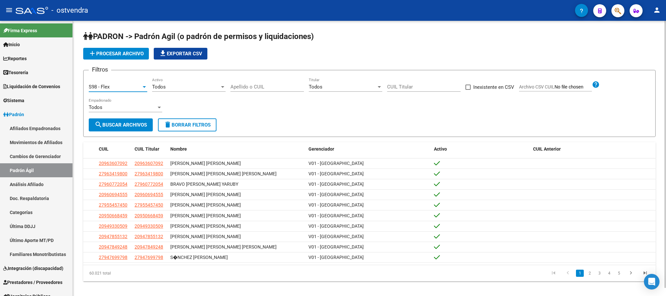
click at [110, 50] on button "add Procesar archivo" at bounding box center [116, 54] width 66 height 12
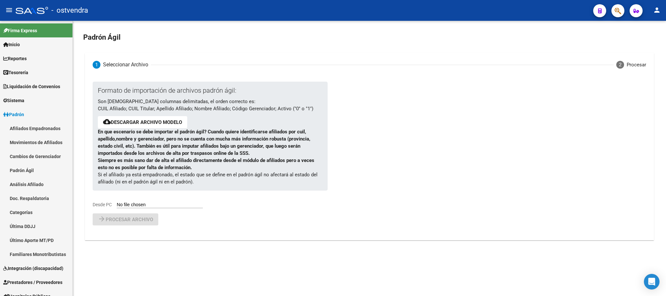
click at [140, 197] on div "Formato de importación de archivos [PERSON_NAME] ágil: Son [DEMOGRAPHIC_DATA] c…" at bounding box center [205, 145] width 225 height 127
click at [141, 207] on input "Desde PC" at bounding box center [160, 205] width 86 height 6
type input "C:\fakepath\ALTA OCTUBRE FLEX.csv"
click at [137, 239] on button "arrow_forward Procesar archivo" at bounding box center [126, 236] width 66 height 12
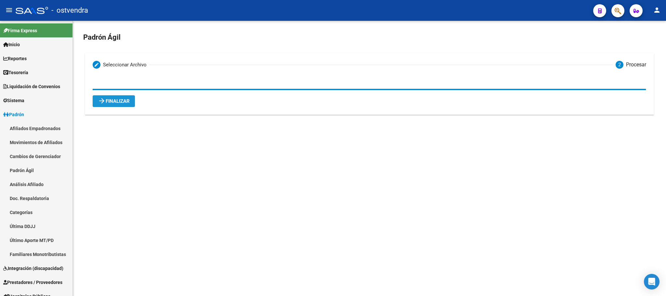
click at [122, 103] on span "arrow_forward Finalizar" at bounding box center [114, 101] width 32 height 6
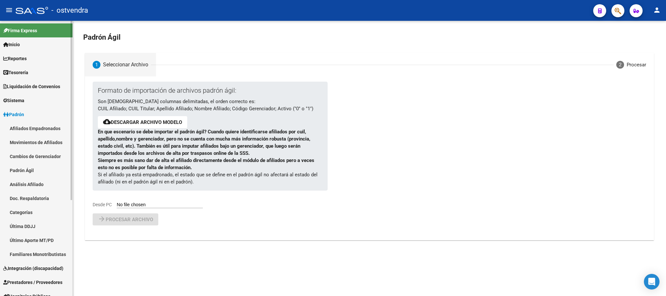
click at [29, 173] on link "Padrón Ágil" at bounding box center [36, 170] width 73 height 14
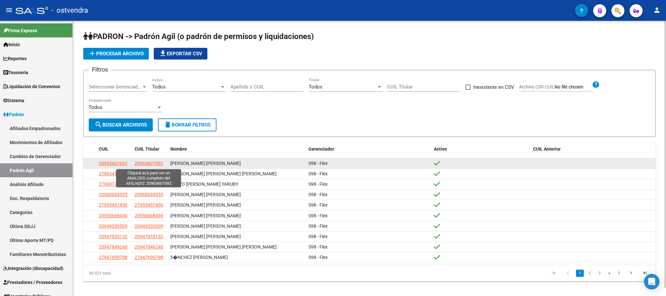
click at [147, 164] on span "20963607092" at bounding box center [149, 163] width 29 height 5
type textarea "20963607092"
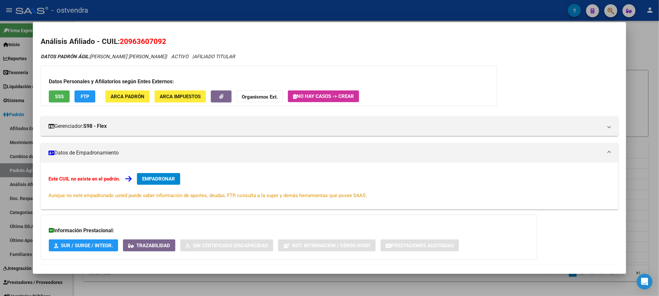
click at [584, 12] on div at bounding box center [329, 148] width 659 height 296
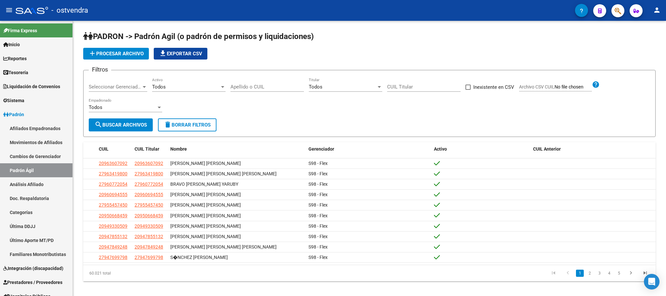
click at [613, 8] on button "button" at bounding box center [618, 10] width 13 height 13
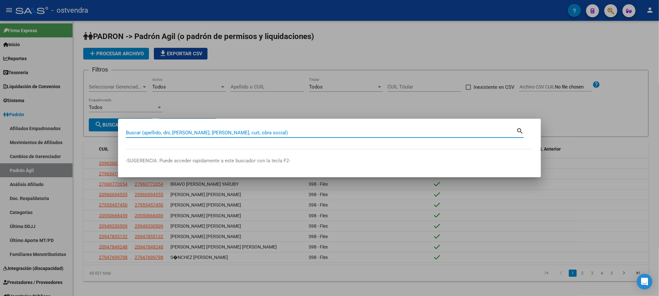
paste input "20181305631"
type input "20181305631"
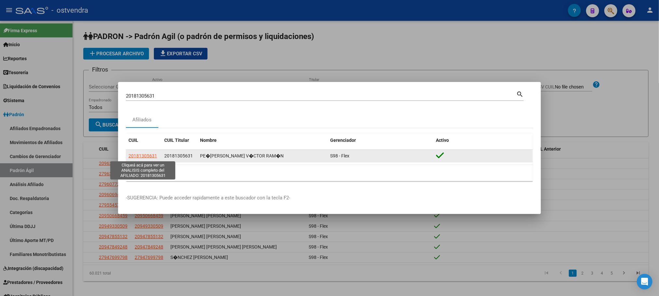
click at [141, 154] on span "20181305631" at bounding box center [142, 155] width 29 height 5
type textarea "20181305631"
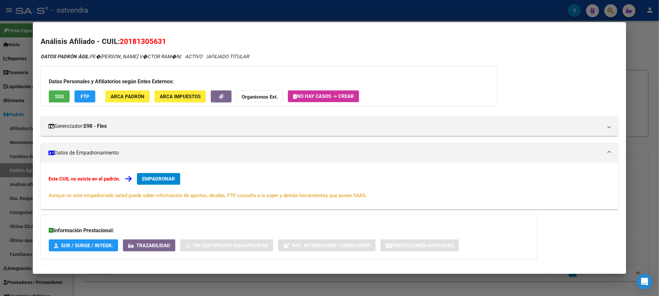
click at [194, 11] on div at bounding box center [329, 148] width 659 height 296
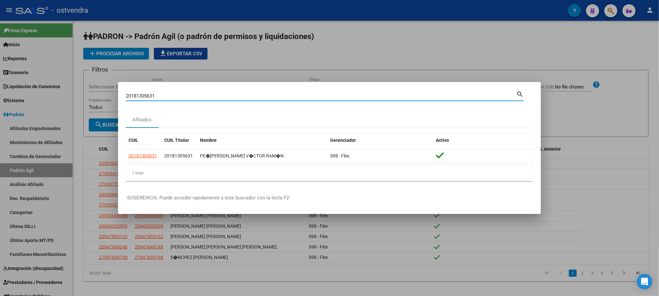
drag, startPoint x: 164, startPoint y: 99, endPoint x: 101, endPoint y: 93, distance: 64.0
click at [95, 93] on div "20181305631 Buscar (apellido, dni, cuil, nro traspaso, cuit, obra social) searc…" at bounding box center [329, 148] width 659 height 296
paste input "7190595485"
type input "27190595485"
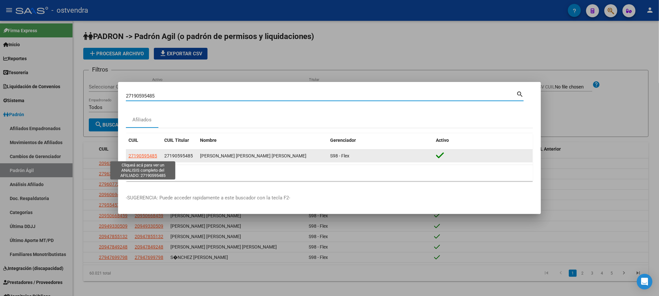
click at [153, 156] on span "27190595485" at bounding box center [142, 155] width 29 height 5
type textarea "27190595485"
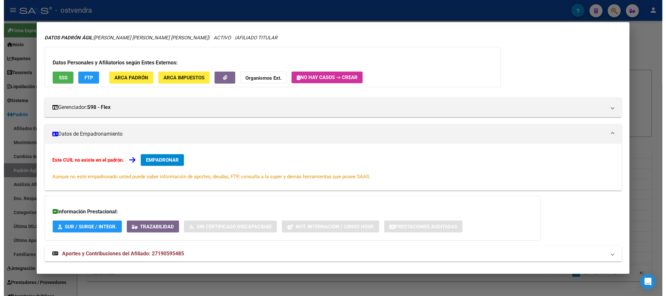
scroll to position [29, 0]
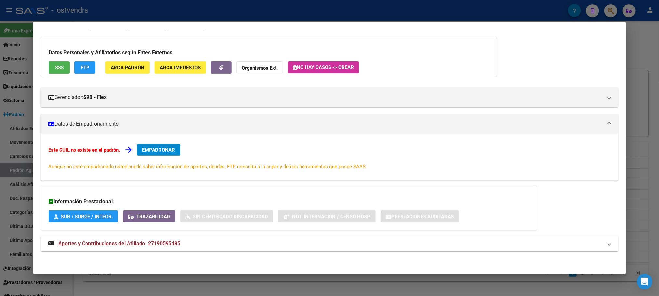
click at [261, 2] on div at bounding box center [329, 148] width 659 height 296
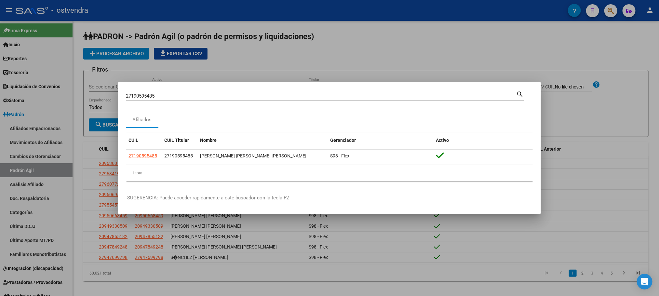
click at [91, 170] on div at bounding box center [329, 148] width 659 height 296
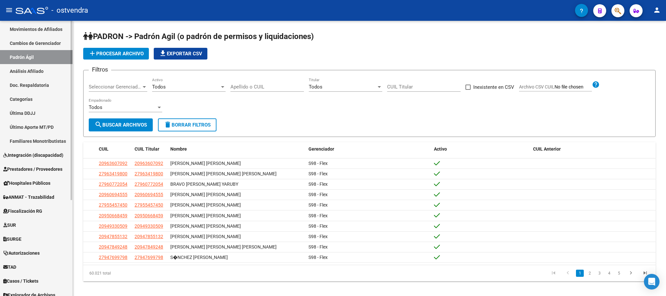
scroll to position [147, 0]
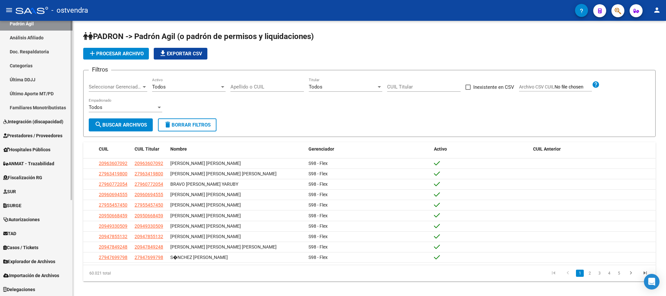
click at [30, 262] on span "Explorador de Archivos" at bounding box center [29, 261] width 52 height 7
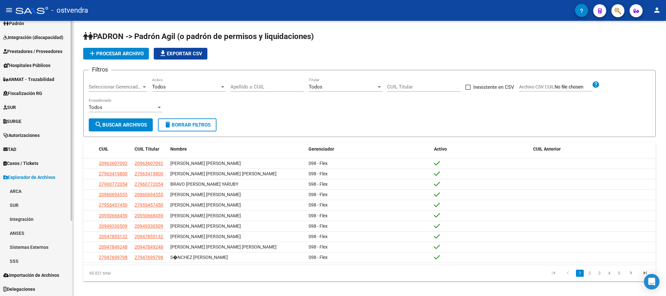
scroll to position [91, 0]
click at [37, 278] on span "Importación de Archivos" at bounding box center [31, 275] width 56 height 7
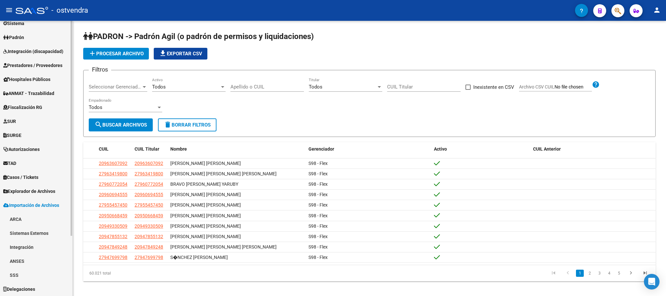
scroll to position [76, 0]
click at [49, 232] on link "Sistemas Externos" at bounding box center [36, 234] width 73 height 14
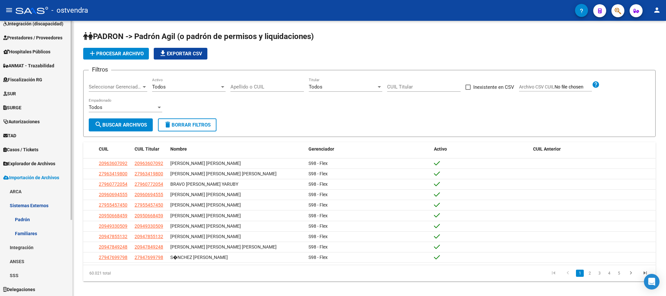
click at [41, 234] on link "Familiares" at bounding box center [36, 233] width 73 height 14
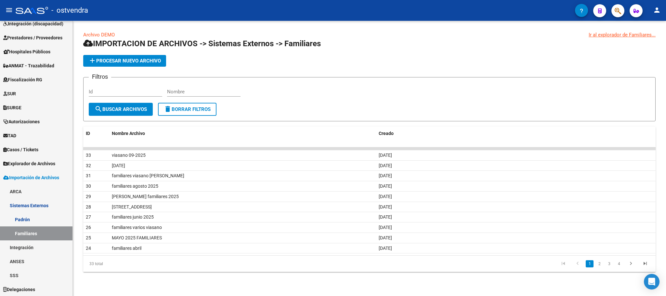
click at [106, 34] on link "Archivo DEMO" at bounding box center [99, 35] width 32 height 6
click at [130, 55] on button "add Procesar nuevo archivo" at bounding box center [124, 61] width 83 height 12
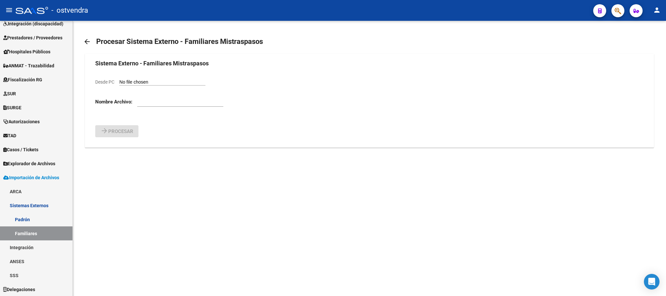
click at [136, 83] on input "Desde PC" at bounding box center [162, 82] width 86 height 6
type input "C:\fakepath\DemoPadronExternoFamiliares flex octubre.csv"
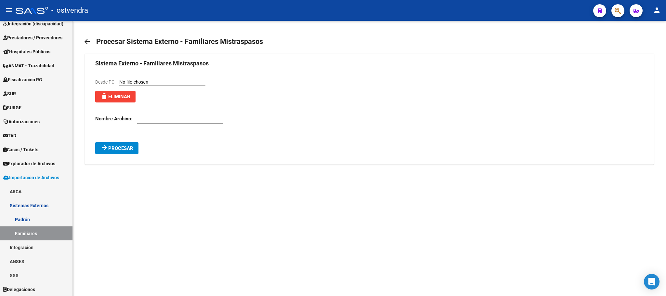
click at [179, 121] on input "text" at bounding box center [180, 119] width 86 height 6
type input "fam flex oct"
click at [119, 96] on span "delete Eliminar" at bounding box center [116, 97] width 30 height 6
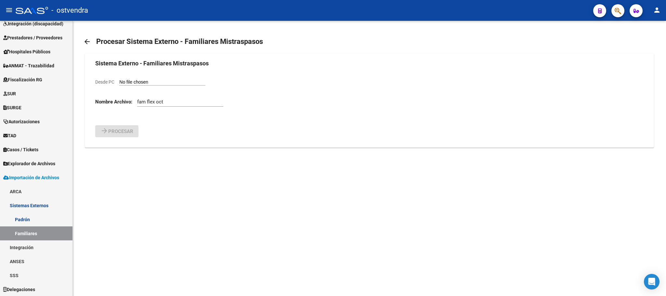
click at [136, 80] on input "Desde PC" at bounding box center [162, 82] width 86 height 6
type input "C:\fakepath\DemoPadronExternoFamiliares flex octubre.csv"
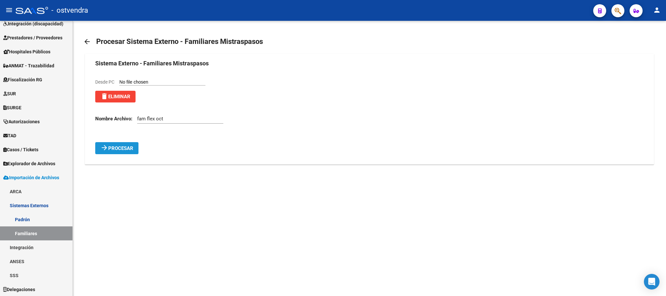
click at [117, 151] on span "Procesar" at bounding box center [120, 148] width 25 height 6
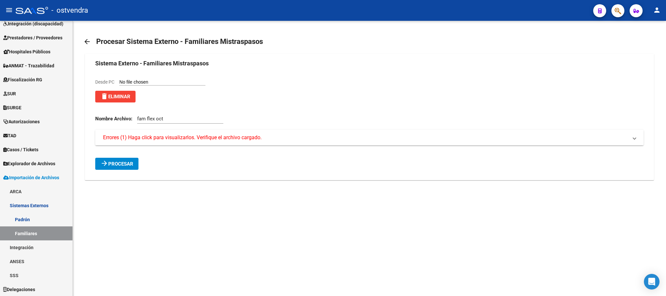
click at [129, 143] on mat-expansion-panel-header "Errores (1) Haga click para visualizarlos. Verifique el archivo cargado." at bounding box center [369, 138] width 548 height 16
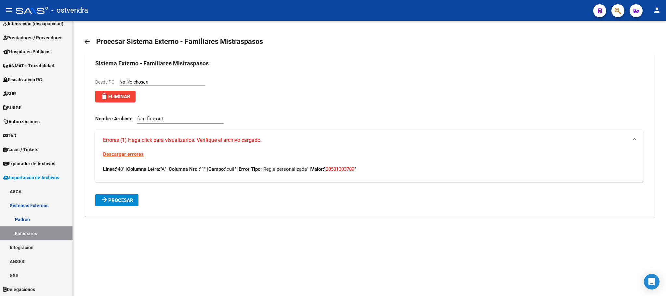
click at [171, 82] on input "Desde PC" at bounding box center [162, 82] width 86 height 6
type input "C:\fakepath\DemoPadronExternoFamiliares flex octubre.csv"
click at [124, 199] on span "Procesar" at bounding box center [120, 200] width 25 height 6
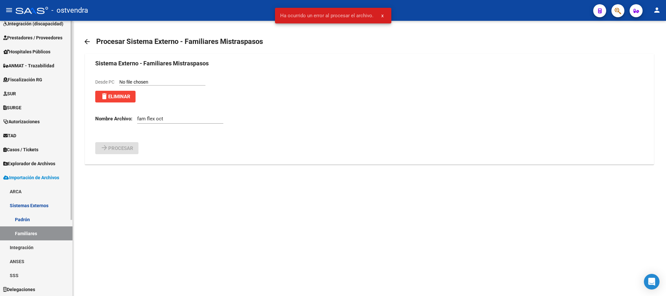
click at [35, 233] on link "Familiares" at bounding box center [36, 233] width 73 height 14
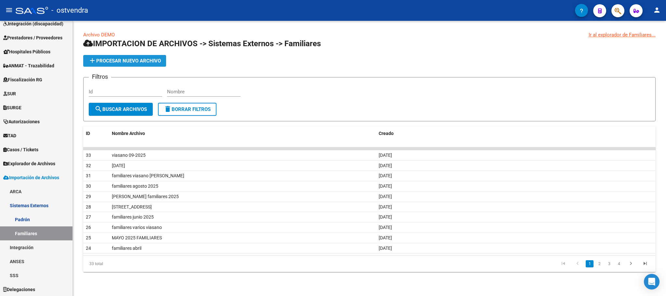
click at [135, 62] on span "add Procesar nuevo archivo" at bounding box center [124, 61] width 73 height 6
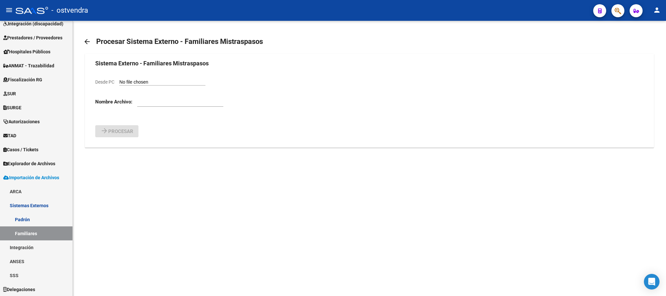
click at [144, 75] on form "Sistema Externo - Familiares Mistraspasos Desde PC Nombre Archivo: arrow_forwar…" at bounding box center [369, 98] width 548 height 78
click at [147, 82] on input "Desde PC" at bounding box center [162, 82] width 86 height 6
type input "C:\fakepath\DemoPadronExternoFamiliares flex octubre.csv"
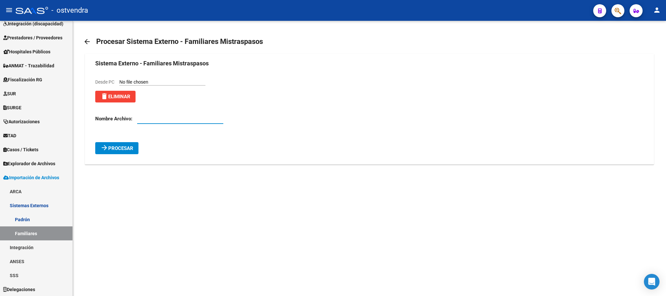
click at [172, 120] on input "text" at bounding box center [180, 119] width 86 height 6
type input "fam flex oct"
click at [126, 147] on span "Procesar" at bounding box center [120, 148] width 25 height 6
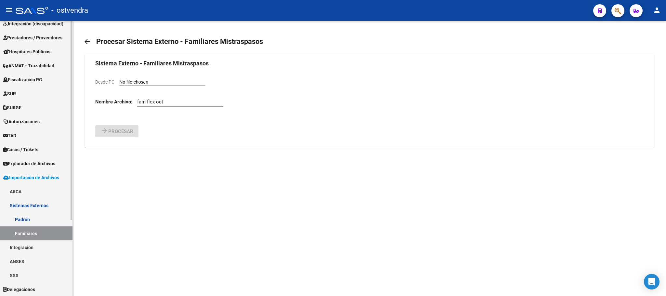
click at [26, 167] on span "Explorador de Archivos" at bounding box center [29, 163] width 52 height 7
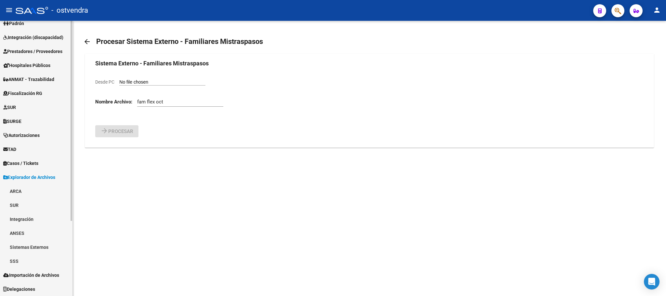
scroll to position [91, 0]
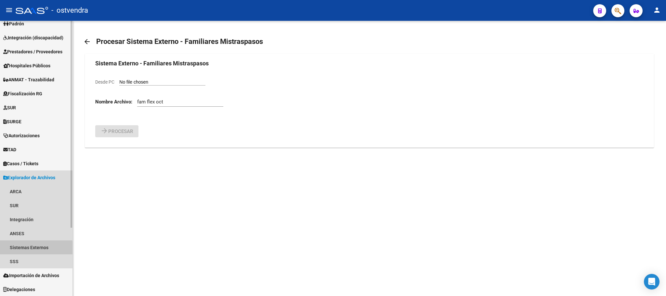
click at [30, 249] on link "Sistemas Externos" at bounding box center [36, 247] width 73 height 14
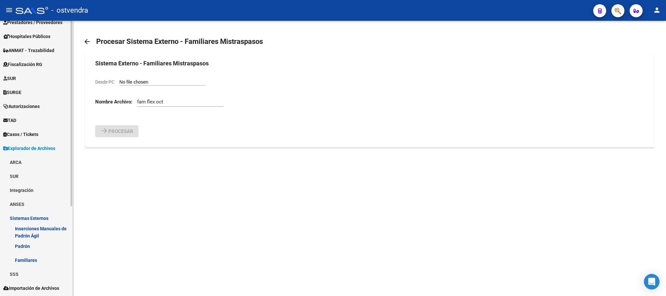
scroll to position [133, 0]
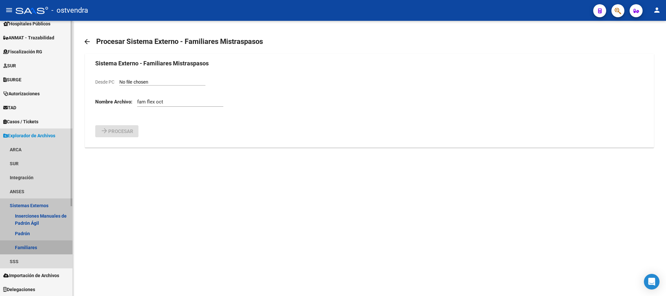
click at [31, 242] on link "Familiares" at bounding box center [36, 247] width 73 height 14
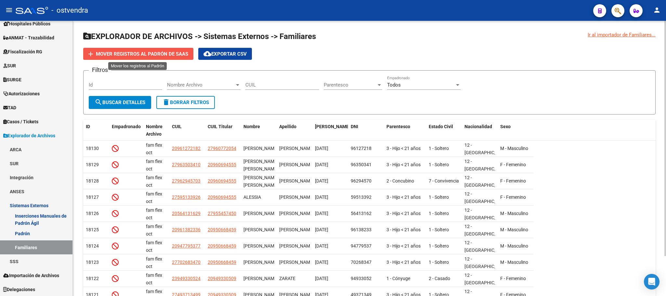
click at [164, 48] on button "add Mover registros al PADRÓN de SAAS" at bounding box center [138, 54] width 110 height 12
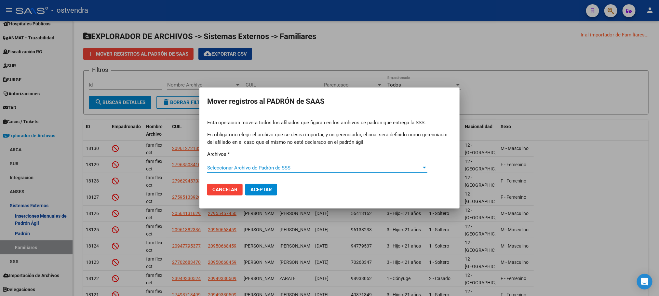
click at [292, 167] on span "Seleccionar Archivo de Padrón de SSS" at bounding box center [314, 168] width 214 height 6
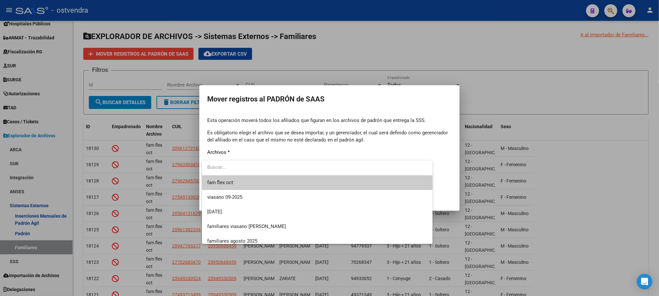
click at [289, 61] on div at bounding box center [329, 148] width 659 height 296
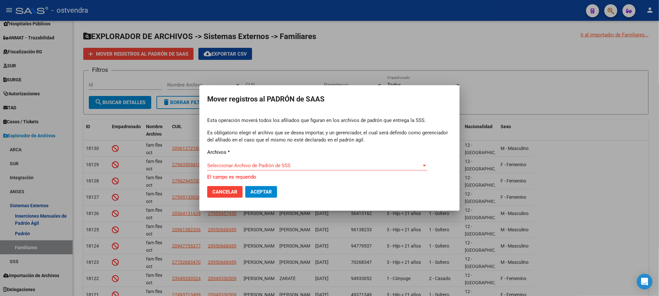
click at [317, 34] on div at bounding box center [329, 148] width 659 height 296
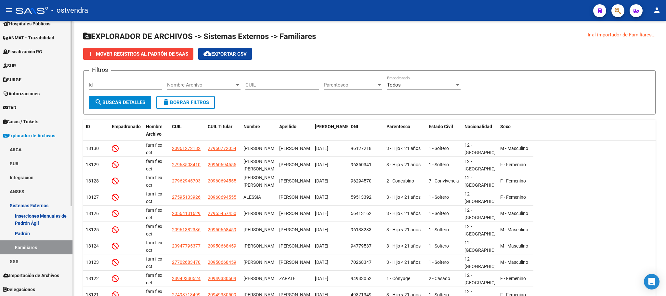
click at [23, 272] on span "Importación de Archivos" at bounding box center [31, 275] width 56 height 7
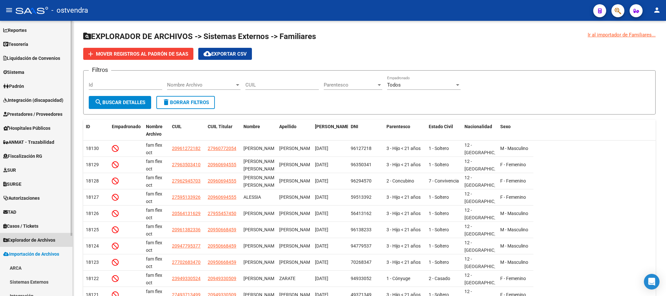
click at [36, 236] on span "Explorador de Archivos" at bounding box center [29, 239] width 52 height 7
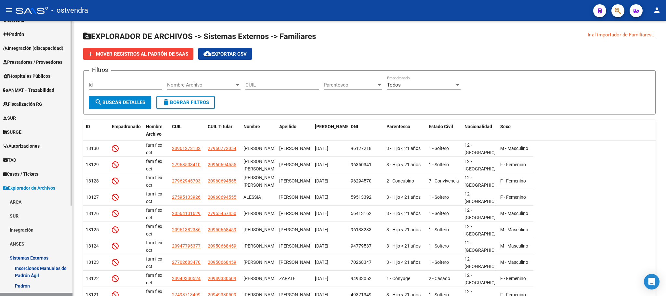
scroll to position [126, 0]
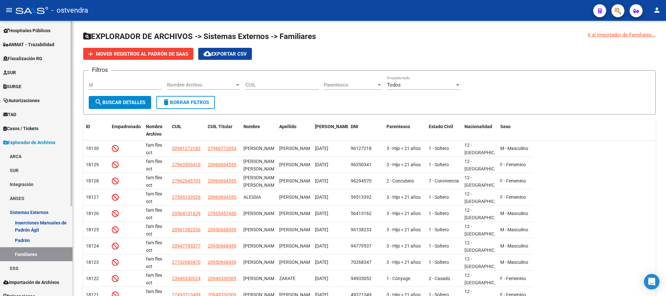
click at [34, 266] on link "SSS" at bounding box center [36, 268] width 73 height 14
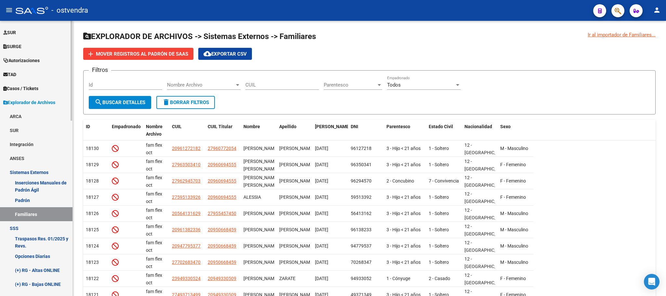
scroll to position [223, 0]
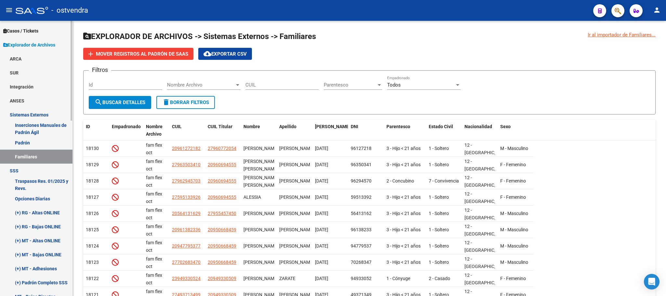
click at [38, 215] on link "(+) RG - Altas ONLINE" at bounding box center [36, 213] width 73 height 14
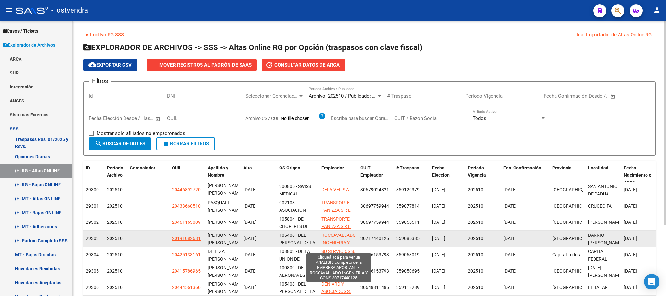
scroll to position [8, 0]
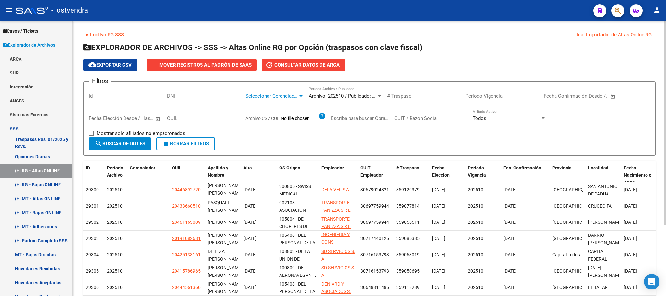
click at [286, 94] on span "Seleccionar Gerenciador" at bounding box center [272, 96] width 53 height 6
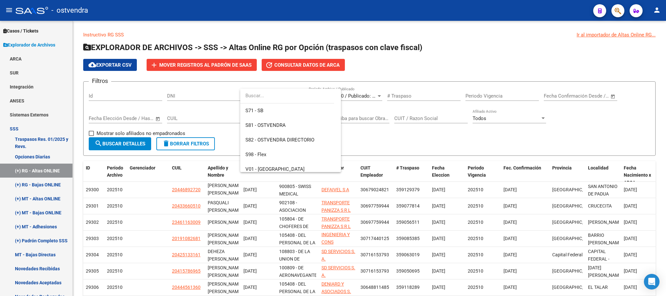
scroll to position [77, 0]
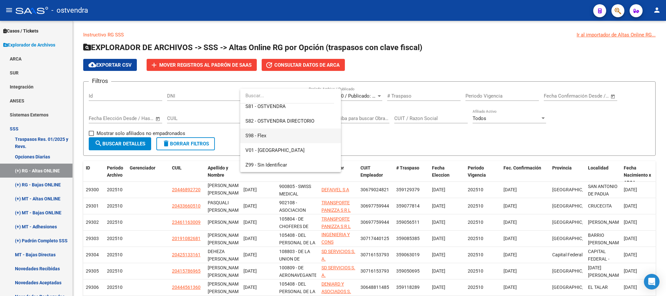
click at [279, 130] on span "S98 - Flex" at bounding box center [291, 135] width 90 height 15
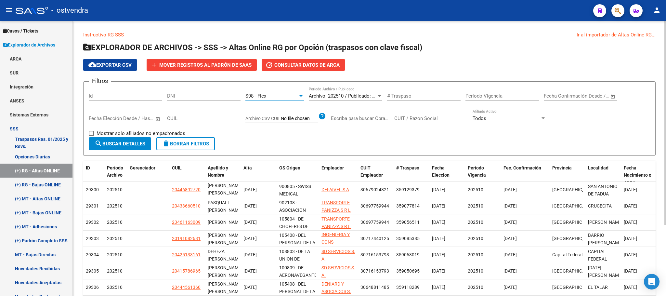
drag, startPoint x: 139, startPoint y: 145, endPoint x: 291, endPoint y: 159, distance: 153.2
click at [141, 145] on span "search Buscar Detalles" at bounding box center [120, 144] width 51 height 6
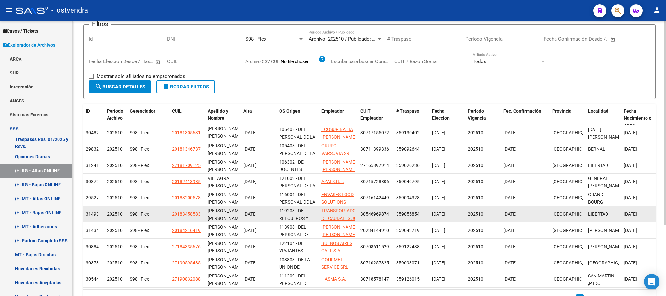
scroll to position [0, 0]
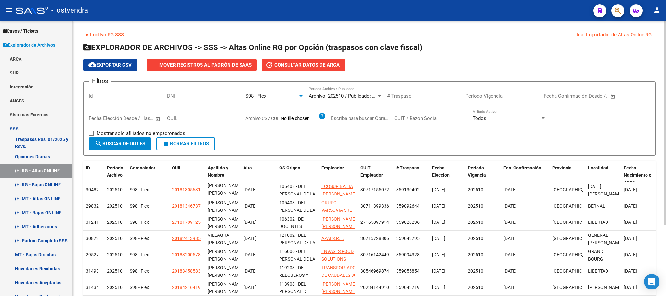
click at [278, 96] on div "S98 - Flex" at bounding box center [272, 96] width 53 height 6
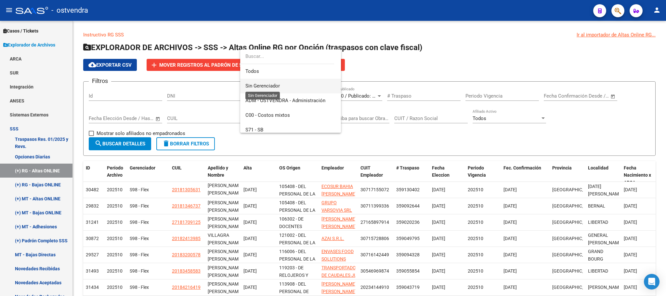
click at [273, 83] on span "Sin Gerenciador" at bounding box center [263, 86] width 34 height 6
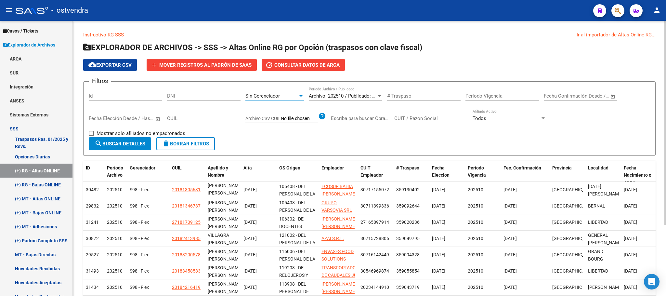
click at [127, 146] on span "search Buscar Detalles" at bounding box center [120, 144] width 51 height 6
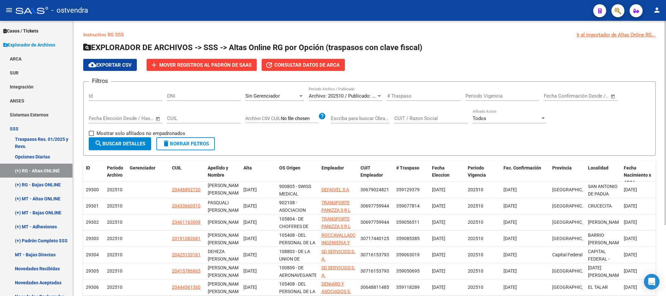
click at [270, 100] on div "Sin Gerenciador Seleccionar Gerenciador" at bounding box center [275, 94] width 59 height 14
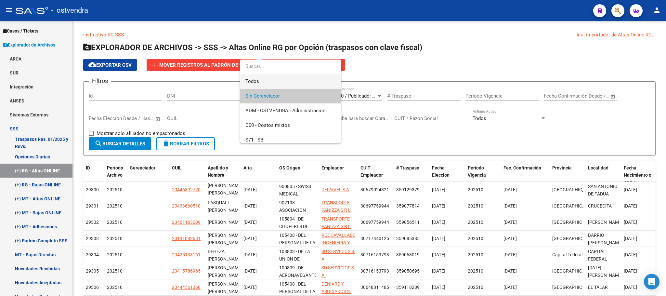
drag, startPoint x: 272, startPoint y: 83, endPoint x: 181, endPoint y: 110, distance: 94.7
click at [272, 84] on span "Todos" at bounding box center [291, 81] width 90 height 15
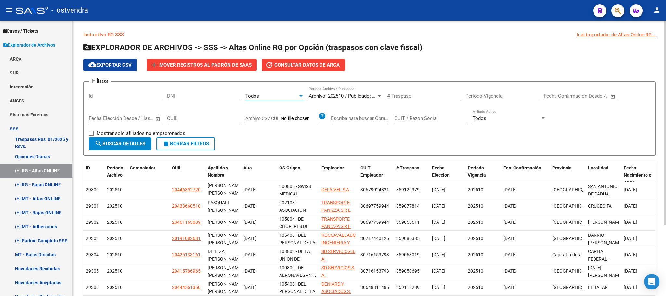
drag, startPoint x: 130, startPoint y: 148, endPoint x: 218, endPoint y: 60, distance: 124.2
click at [132, 147] on button "search Buscar Detalles" at bounding box center [120, 143] width 62 height 13
click at [243, 59] on button "add Mover registros al PADRÓN de SAAS" at bounding box center [202, 65] width 110 height 12
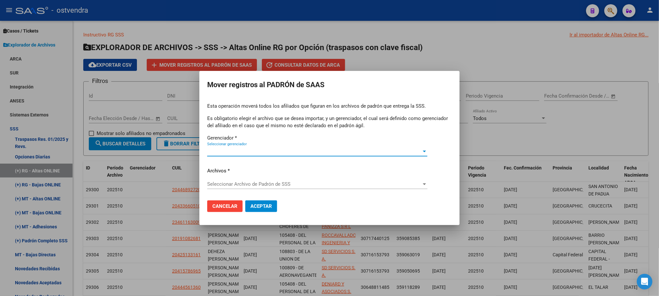
click at [257, 148] on div "Seleccionar gerenciador Seleccionar gerenciador" at bounding box center [317, 151] width 220 height 10
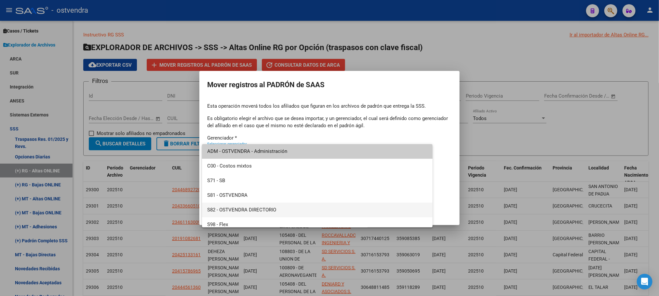
scroll to position [34, 0]
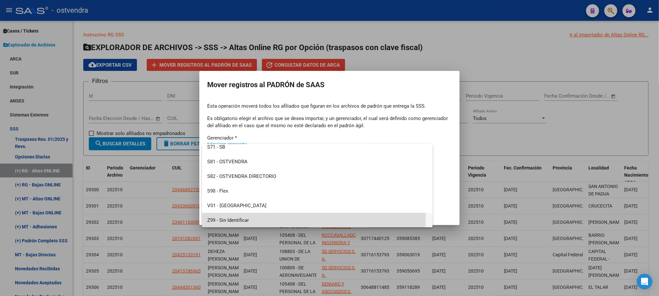
click at [270, 216] on span "Z99 - Sin Identificar" at bounding box center [317, 220] width 220 height 15
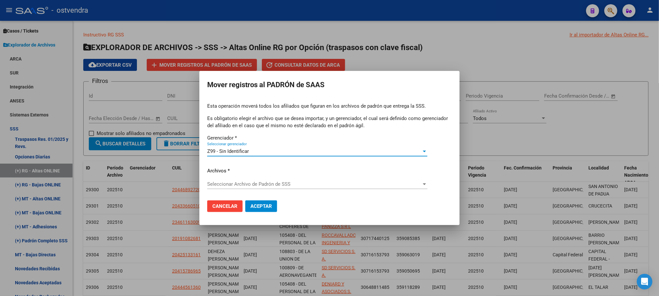
click at [263, 183] on span "Seleccionar Archivo de Padrón de SSS" at bounding box center [314, 184] width 214 height 6
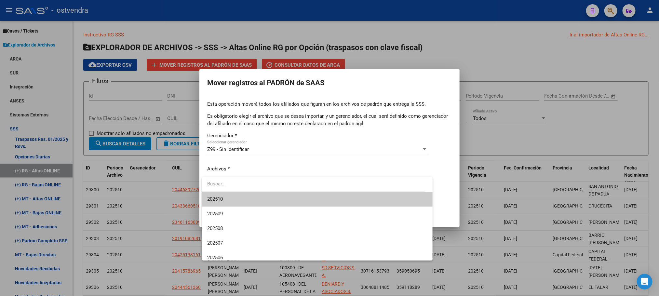
click at [257, 195] on span "202510" at bounding box center [317, 199] width 220 height 15
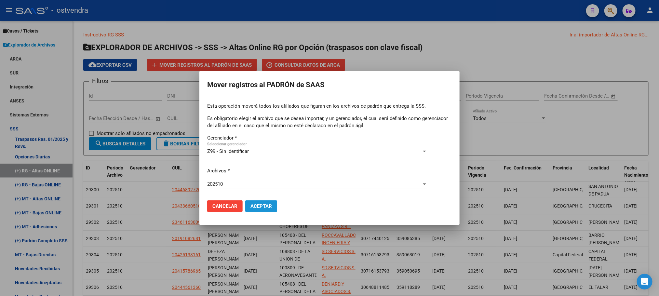
click at [259, 210] on button "Aceptar" at bounding box center [261, 206] width 32 height 12
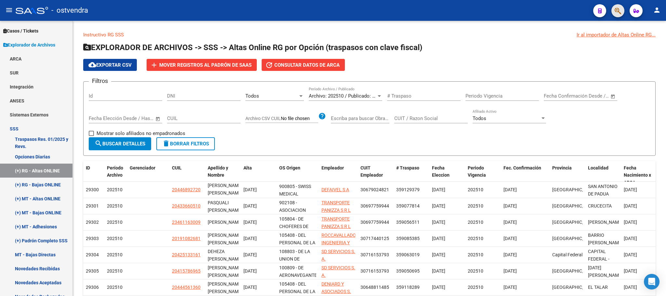
click at [621, 16] on span "button" at bounding box center [618, 10] width 7 height 13
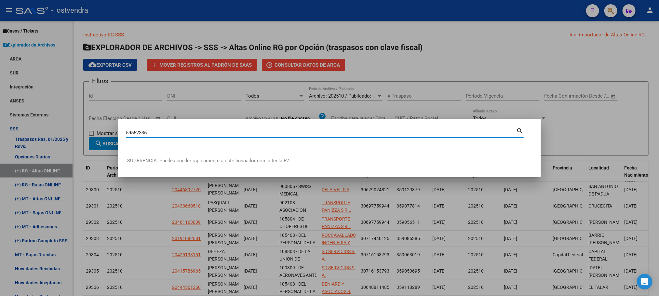
type input "59552336"
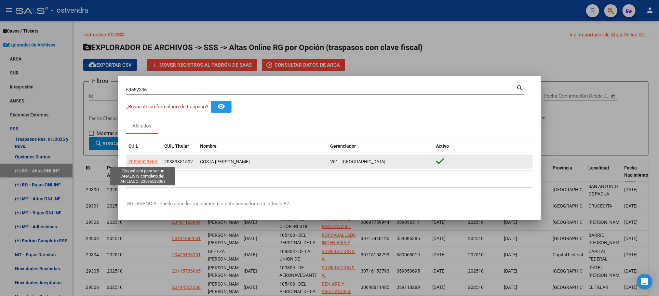
click at [147, 161] on span "20595523363" at bounding box center [142, 161] width 29 height 5
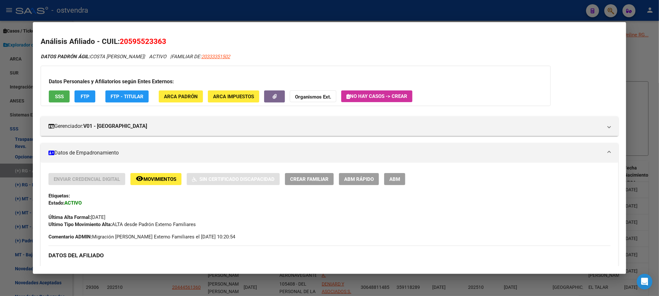
click at [58, 90] on button "SSS" at bounding box center [59, 96] width 21 height 12
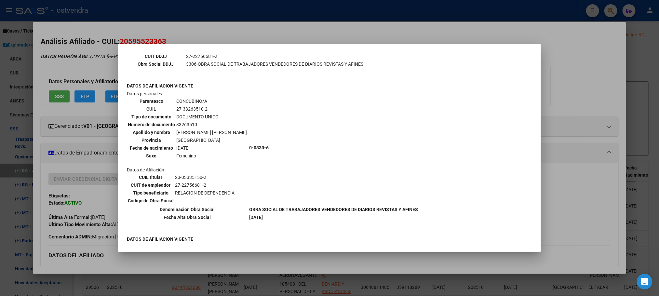
scroll to position [146, 0]
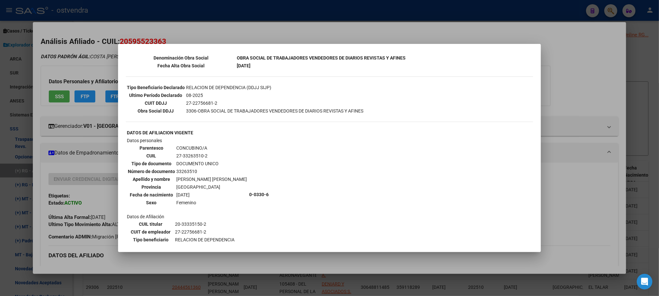
drag, startPoint x: 69, startPoint y: 70, endPoint x: 73, endPoint y: 74, distance: 6.0
click at [69, 69] on div at bounding box center [329, 148] width 659 height 296
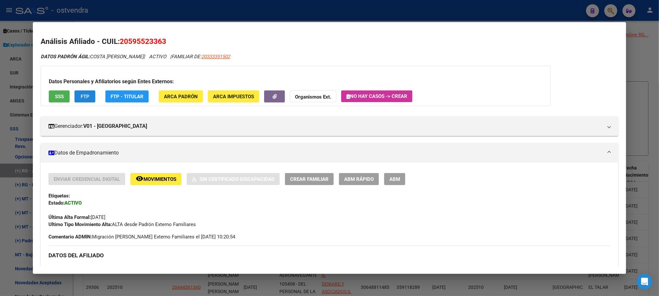
click at [90, 100] on button "FTP" at bounding box center [84, 96] width 21 height 12
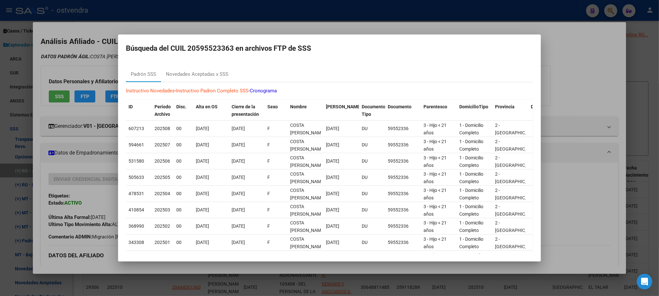
click at [207, 85] on div "Instructivo Novedades - Instructivo [PERSON_NAME] Completo SSS - Cronograma ID …" at bounding box center [329, 194] width 407 height 225
click at [204, 66] on mat-dialog-content "[PERSON_NAME] SSS Novedades Aceptadas x SSS Instructivo Novedades - Instructivo…" at bounding box center [329, 157] width 423 height 193
click at [205, 71] on div "Novedades Aceptadas x SSS" at bounding box center [197, 74] width 62 height 7
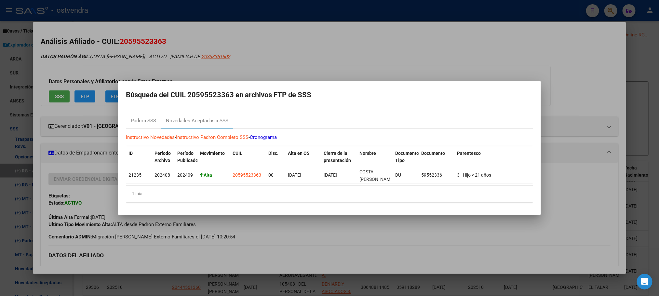
click at [95, 63] on div at bounding box center [329, 148] width 659 height 296
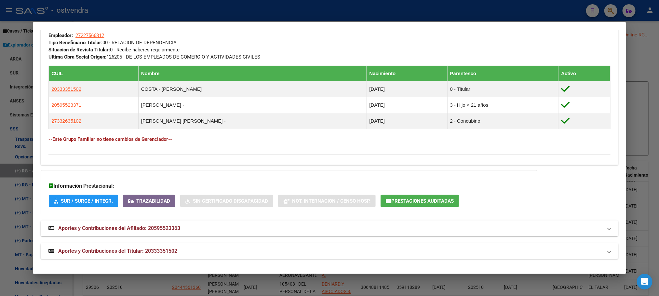
scroll to position [345, 0]
click at [149, 250] on span "Aportes y Contribuciones del Titular: 20333351502" at bounding box center [117, 251] width 119 height 6
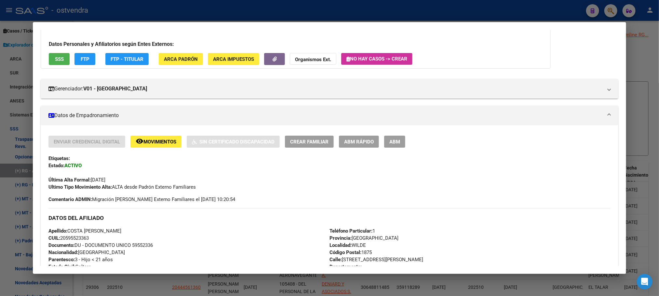
scroll to position [0, 0]
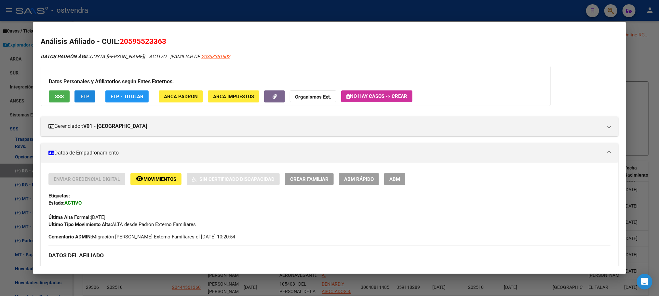
click at [91, 94] on button "FTP" at bounding box center [84, 96] width 21 height 12
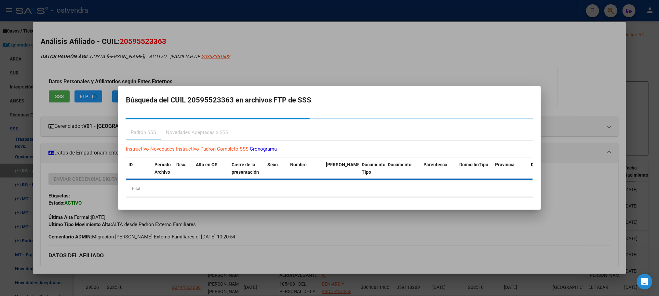
click at [149, 42] on div at bounding box center [329, 148] width 659 height 296
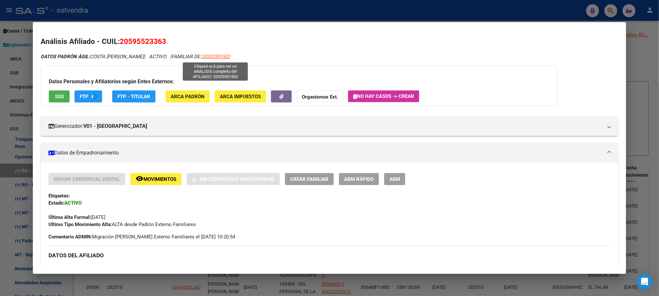
click at [207, 56] on span "20333351502" at bounding box center [215, 57] width 29 height 6
type textarea "20333351502"
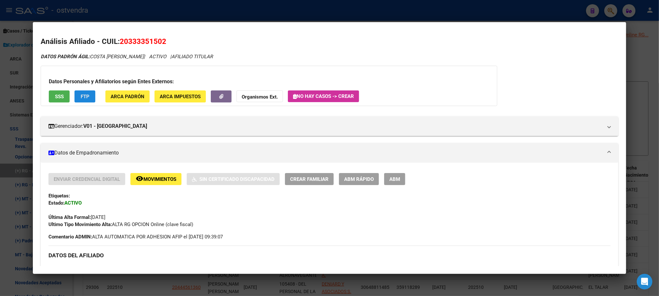
click at [81, 98] on span "FTP" at bounding box center [85, 97] width 9 height 6
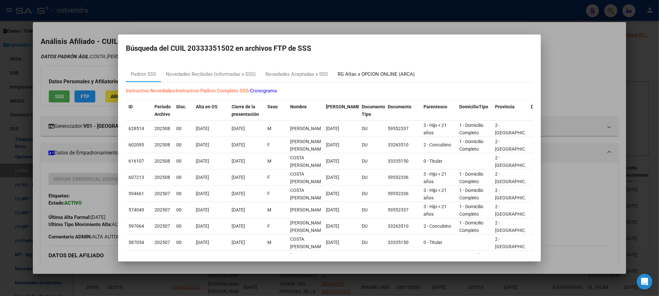
click at [385, 71] on div "RG Altas x OPCION ONLINE (ARCA)" at bounding box center [376, 74] width 77 height 7
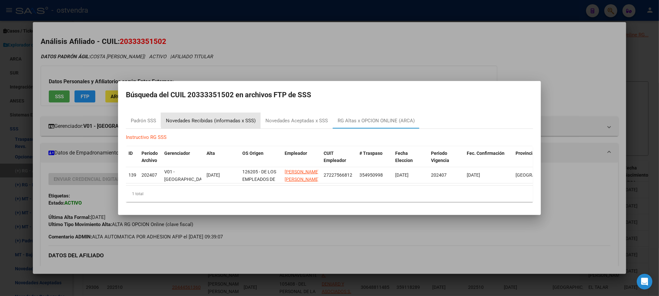
click at [215, 117] on div "Novedades Recibidas (informadas x SSS)" at bounding box center [211, 120] width 90 height 7
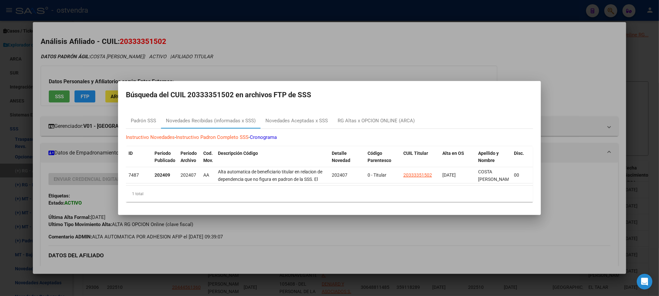
click at [103, 61] on div at bounding box center [329, 148] width 659 height 296
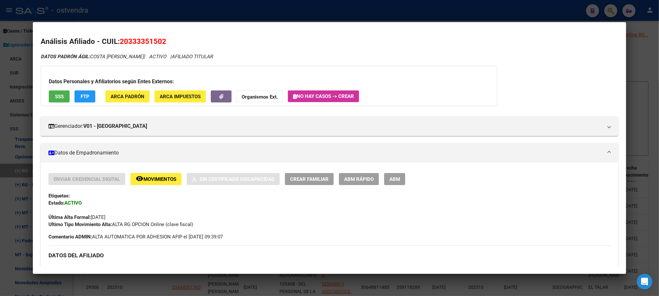
click at [148, 18] on div at bounding box center [329, 148] width 659 height 296
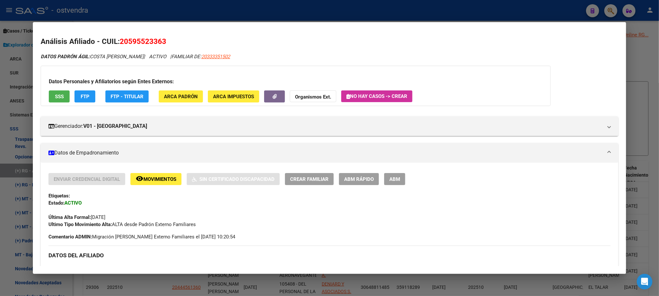
click at [143, 19] on div at bounding box center [329, 148] width 659 height 296
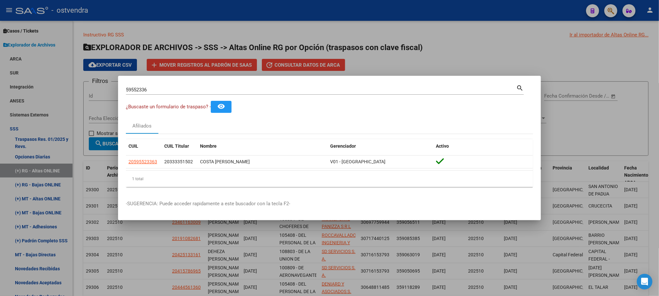
drag, startPoint x: 172, startPoint y: 94, endPoint x: 104, endPoint y: 97, distance: 68.0
click at [104, 97] on div "59552336 Buscar (apellido, dni, cuil, nro traspaso, cuit, obra social) search ¿…" at bounding box center [329, 148] width 659 height 296
click at [172, 93] on input "59552336" at bounding box center [321, 90] width 390 height 6
click at [173, 92] on input "59552336" at bounding box center [321, 90] width 390 height 6
paste input "20589615604"
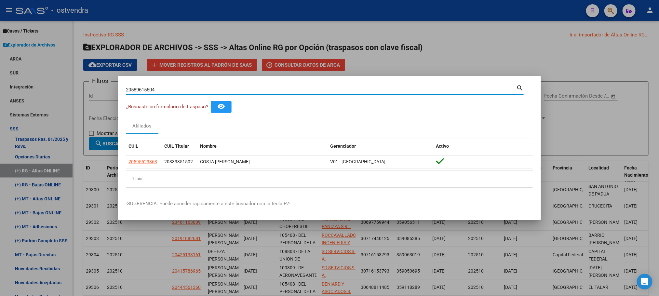
type input "20589615604"
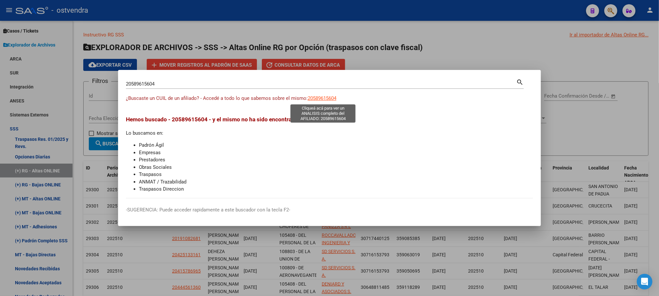
click at [328, 99] on span "20589615604" at bounding box center [322, 98] width 29 height 6
type textarea "20589615604"
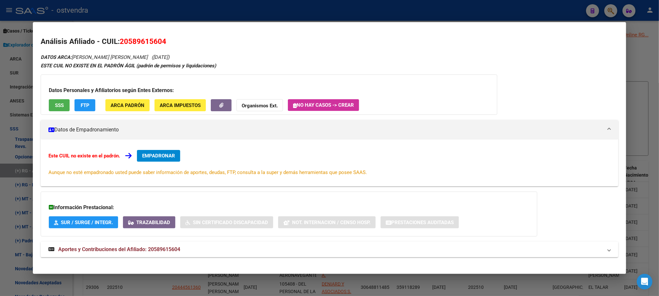
click at [422, 9] on div at bounding box center [329, 148] width 659 height 296
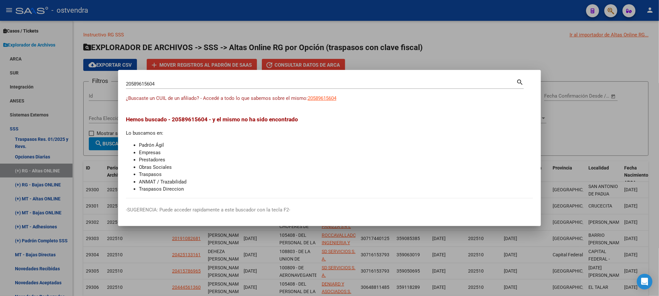
click at [177, 30] on div at bounding box center [329, 148] width 659 height 296
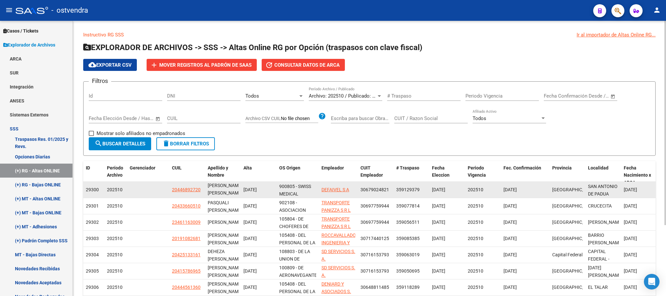
scroll to position [1, 0]
click at [193, 189] on span "20446892720" at bounding box center [186, 189] width 29 height 5
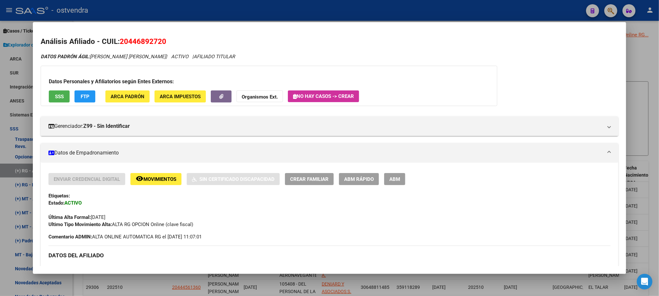
click at [143, 19] on div at bounding box center [329, 148] width 659 height 296
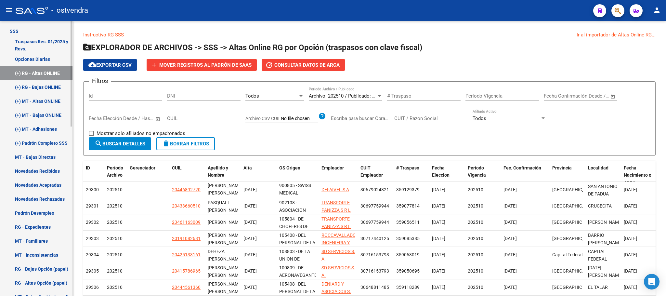
scroll to position [440, 0]
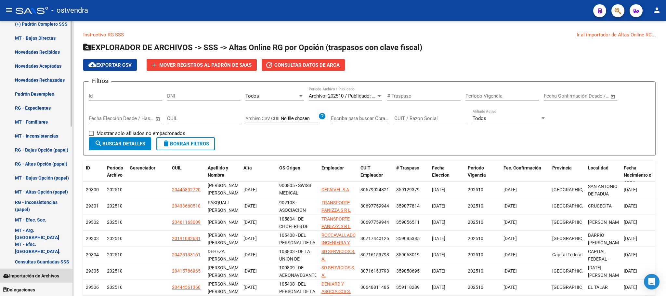
click at [42, 273] on span "Importación de Archivos" at bounding box center [31, 275] width 56 height 7
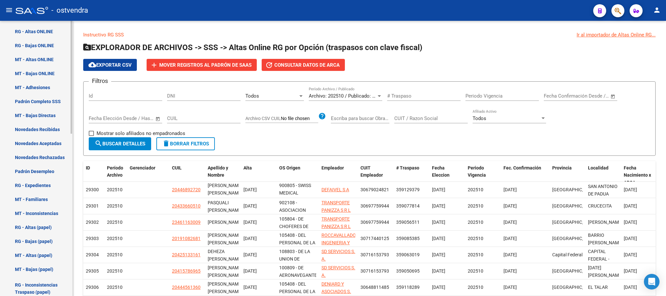
scroll to position [200, 0]
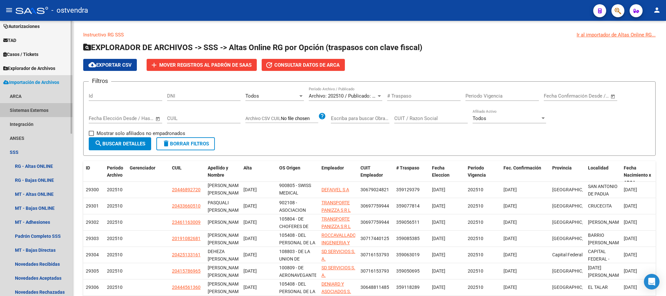
click at [49, 110] on link "Sistemas Externos" at bounding box center [36, 110] width 73 height 14
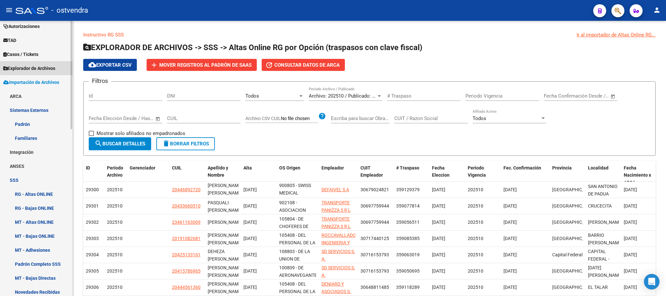
click at [44, 63] on link "Explorador de Archivos" at bounding box center [36, 68] width 73 height 14
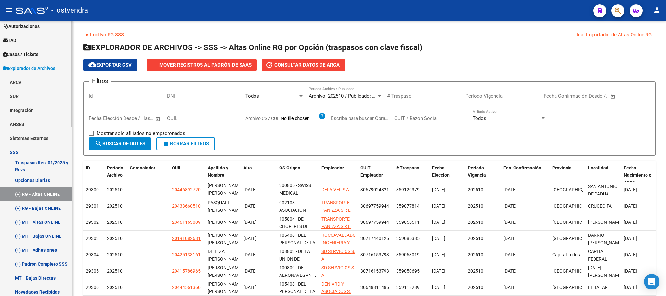
click at [38, 138] on link "Sistemas Externos" at bounding box center [36, 138] width 73 height 14
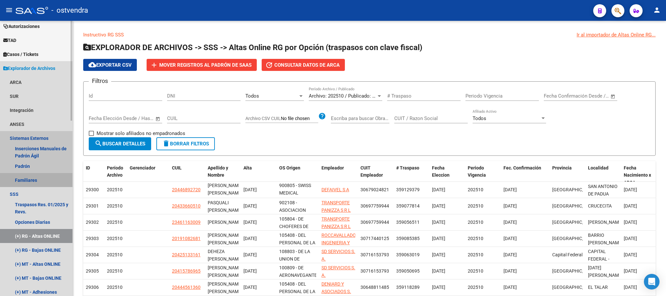
click at [42, 179] on link "Familiares" at bounding box center [36, 180] width 73 height 14
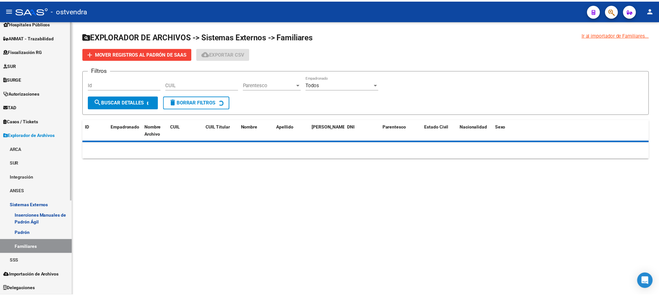
scroll to position [133, 0]
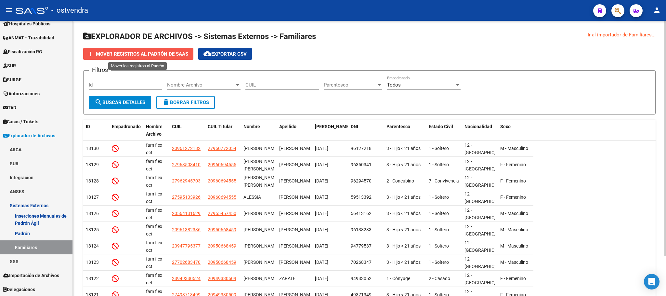
click at [150, 55] on span "Mover registros al PADRÓN de SAAS" at bounding box center [142, 54] width 92 height 6
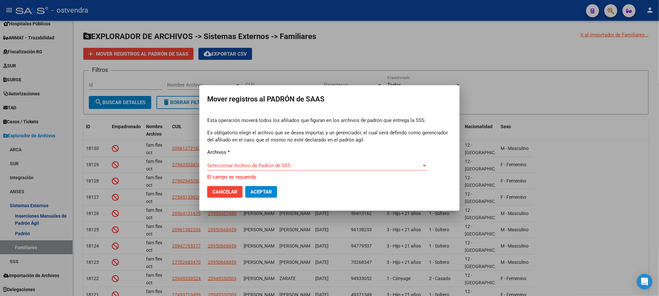
click at [285, 161] on div "Esta operación moverá todos los afiliados que figuran en los archivos [PERSON_N…" at bounding box center [329, 149] width 245 height 64
click at [288, 169] on div "Seleccionar Archivo de Padrón de SSS Seleccionar Archivo de Padrón de SSS" at bounding box center [317, 166] width 220 height 10
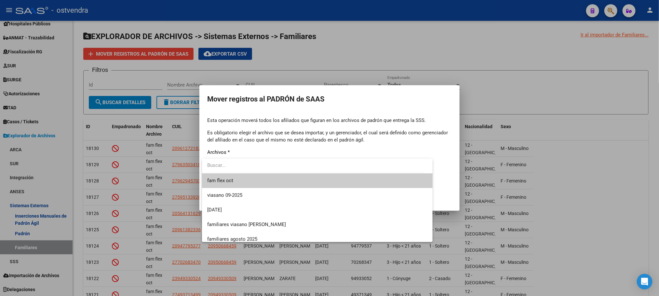
click at [275, 179] on span "fam flex oct" at bounding box center [317, 180] width 220 height 15
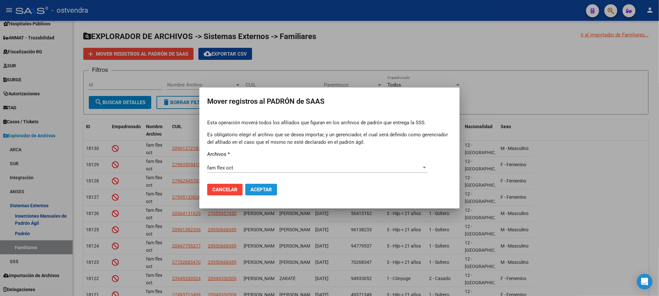
click at [263, 190] on span "Aceptar" at bounding box center [260, 190] width 21 height 6
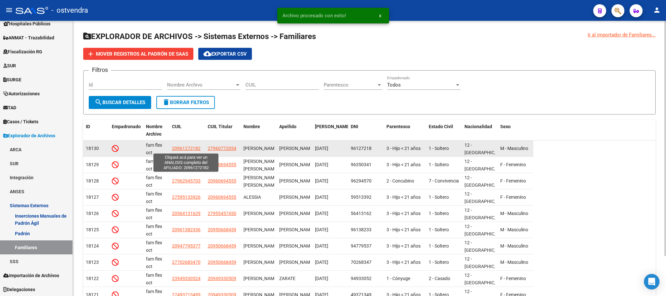
click at [189, 150] on span "20961272182" at bounding box center [186, 148] width 29 height 5
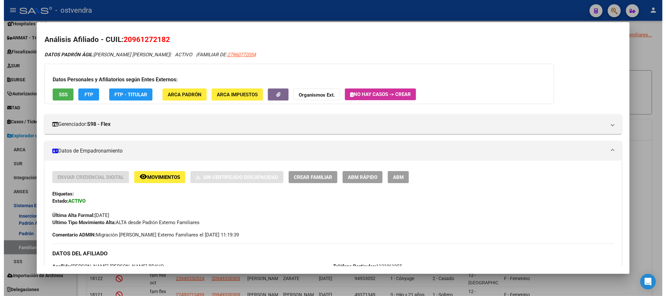
scroll to position [0, 0]
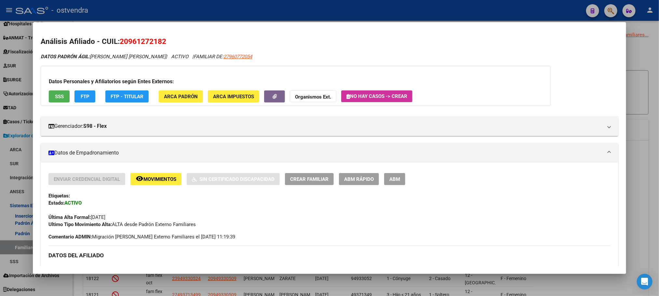
click at [56, 103] on div "Datos Personales y Afiliatorios según Entes Externos: SSS FTP FTP - Titular ARC…" at bounding box center [296, 86] width 510 height 40
click at [57, 99] on span "SSS" at bounding box center [59, 97] width 9 height 6
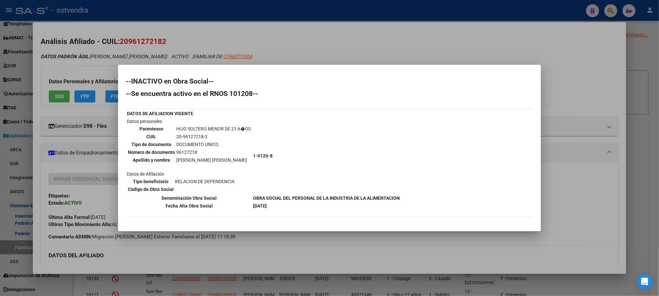
drag, startPoint x: 86, startPoint y: 27, endPoint x: 101, endPoint y: 24, distance: 15.1
click at [86, 28] on div at bounding box center [329, 148] width 659 height 296
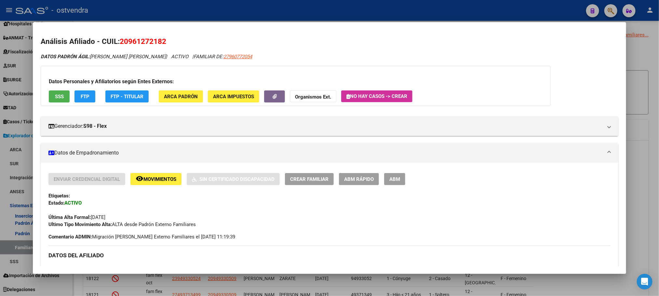
click at [133, 11] on div at bounding box center [329, 148] width 659 height 296
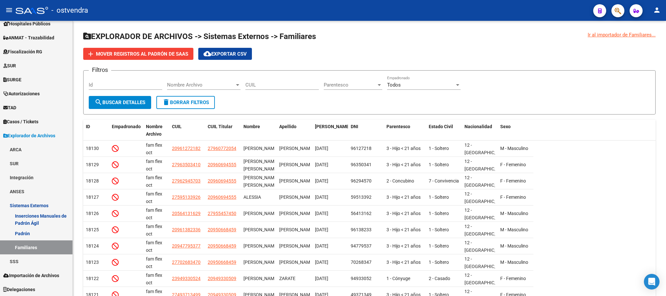
click at [133, 11] on div "- ostvendra" at bounding box center [302, 10] width 573 height 14
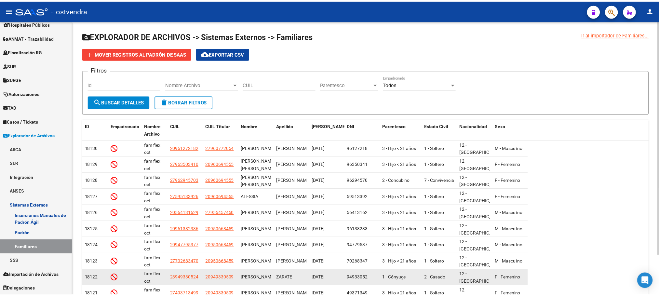
scroll to position [47, 0]
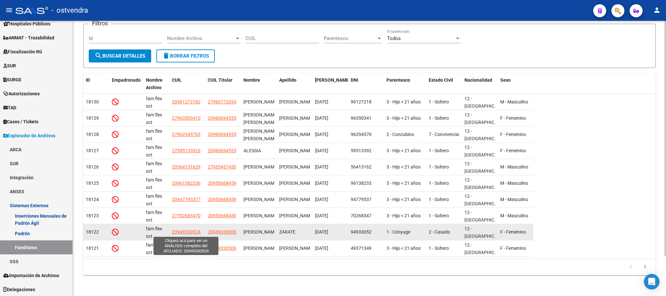
click at [194, 230] on span "23949330524" at bounding box center [186, 231] width 29 height 5
type textarea "23949330524"
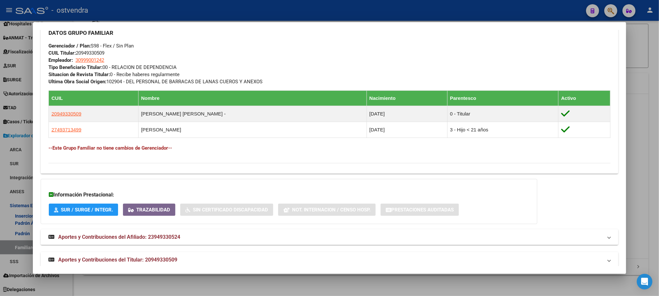
scroll to position [328, 0]
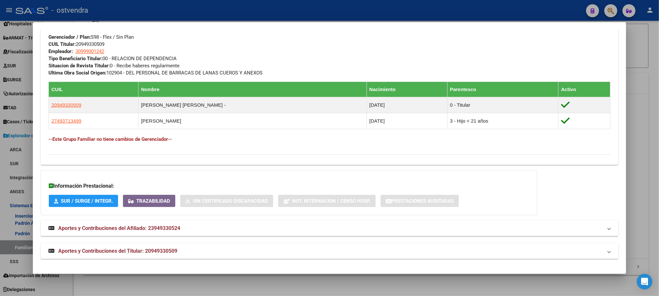
click at [186, 243] on mat-expansion-panel-header "Aportes y Contribuciones del Titular: 20949330509" at bounding box center [329, 251] width 577 height 16
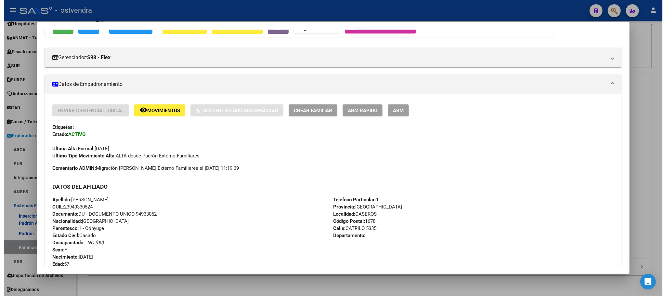
scroll to position [0, 0]
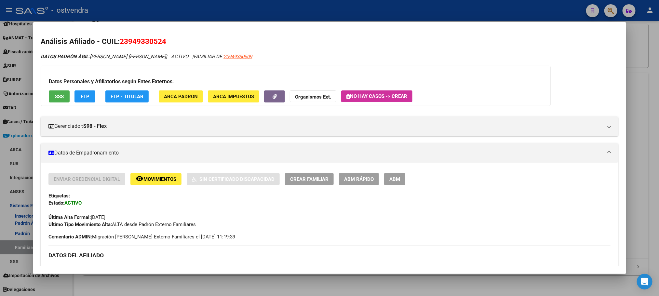
click at [174, 12] on div at bounding box center [329, 148] width 659 height 296
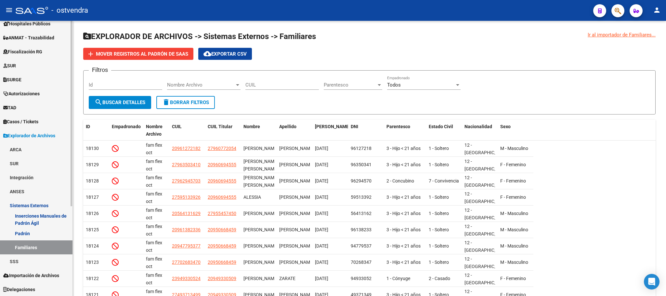
click at [27, 263] on link "SSS" at bounding box center [36, 261] width 73 height 14
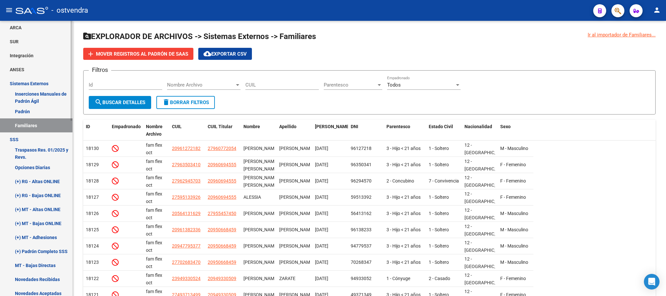
scroll to position [279, 0]
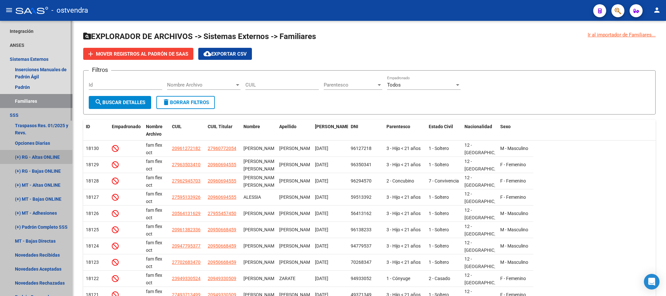
click at [31, 155] on link "(+) RG - Altas ONLINE" at bounding box center [36, 157] width 73 height 14
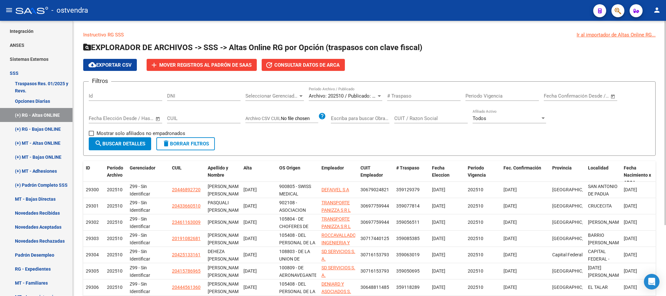
click at [282, 96] on span "Seleccionar Gerenciador" at bounding box center [272, 96] width 53 height 6
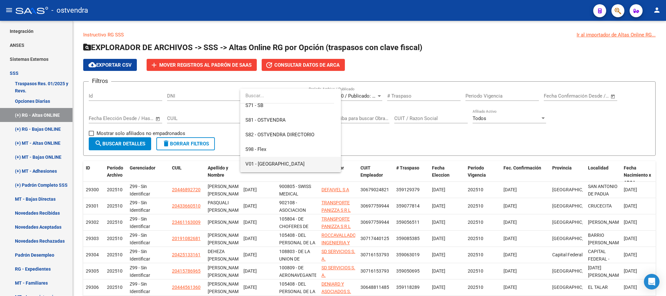
scroll to position [77, 0]
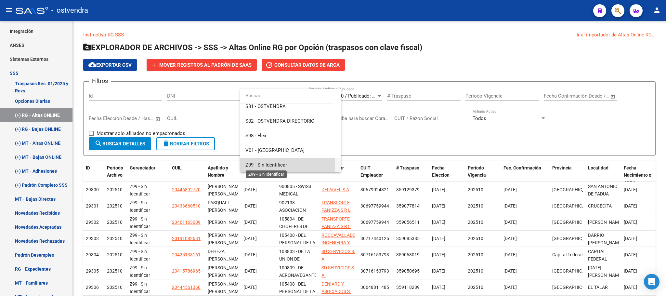
click at [283, 164] on span "Z99 - Sin Identificar" at bounding box center [267, 165] width 42 height 6
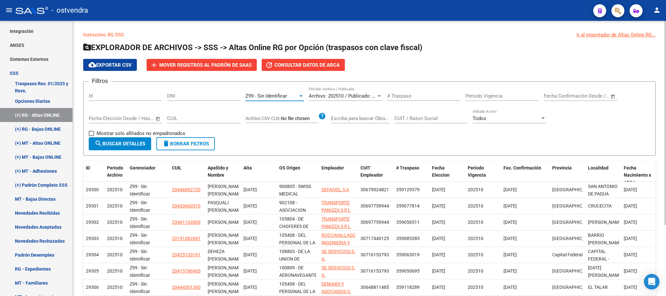
click at [114, 149] on button "search Buscar Detalles" at bounding box center [120, 143] width 62 height 13
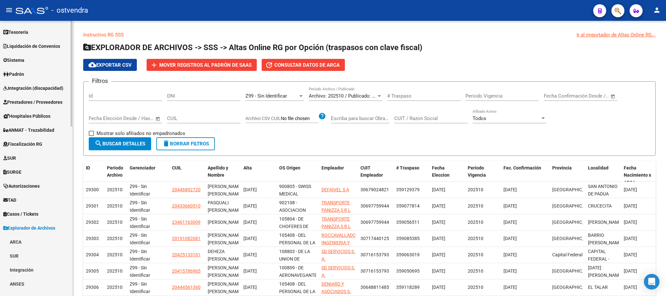
scroll to position [0, 0]
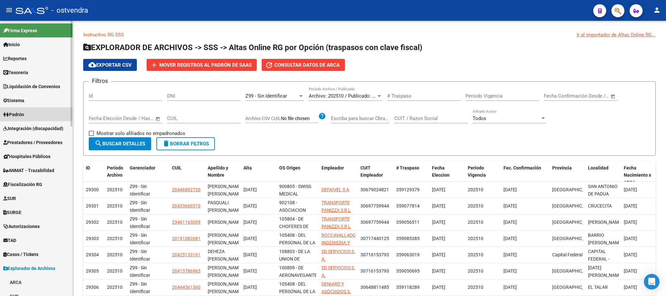
click at [43, 114] on link "Padrón" at bounding box center [36, 114] width 73 height 14
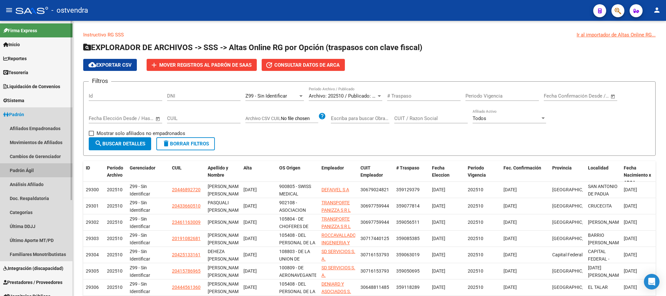
click at [31, 169] on link "Padrón Ágil" at bounding box center [36, 170] width 73 height 14
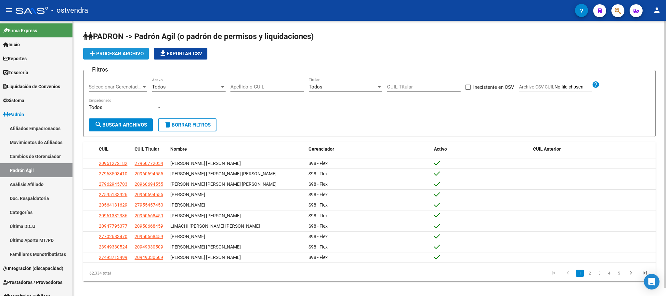
click at [108, 55] on span "add Procesar archivo" at bounding box center [115, 54] width 55 height 6
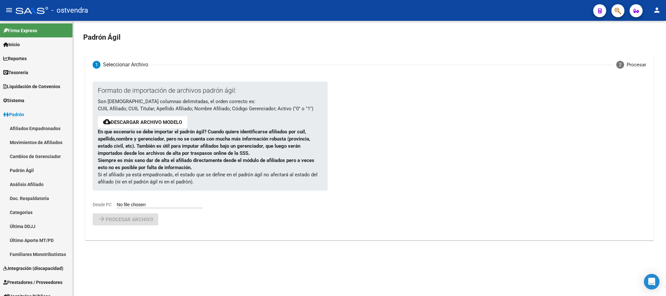
click at [155, 207] on input "Desde PC" at bounding box center [160, 205] width 86 height 6
type input "C:\fakepath\ALTA OCTUBRE VIASANO.csv"
click at [145, 237] on span "Procesar archivo" at bounding box center [129, 237] width 47 height 6
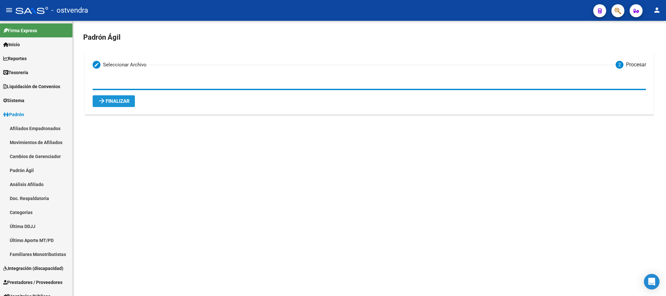
click at [123, 103] on span "arrow_forward Finalizar" at bounding box center [114, 101] width 32 height 6
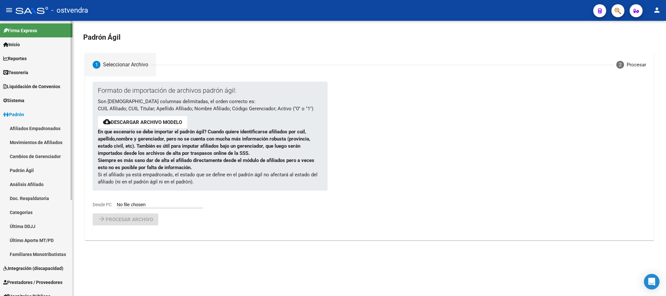
click at [27, 168] on link "Padrón Ágil" at bounding box center [36, 170] width 73 height 14
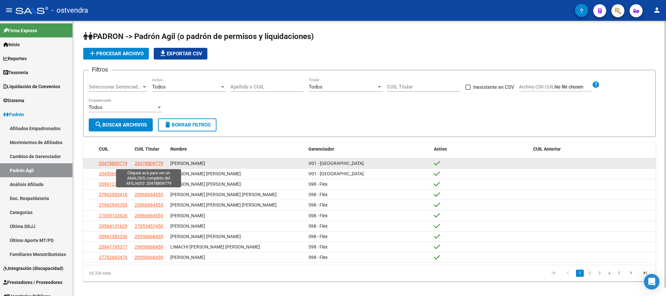
click at [139, 166] on span "20478809779" at bounding box center [149, 163] width 29 height 5
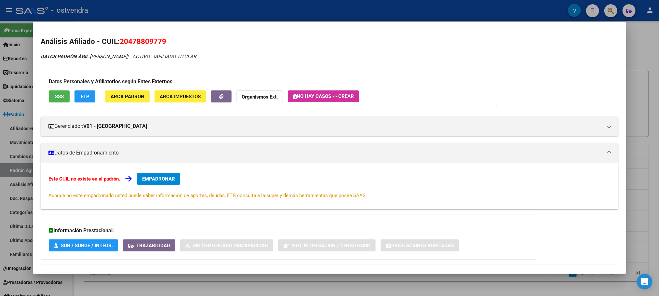
click at [81, 97] on span "FTP" at bounding box center [85, 97] width 9 height 6
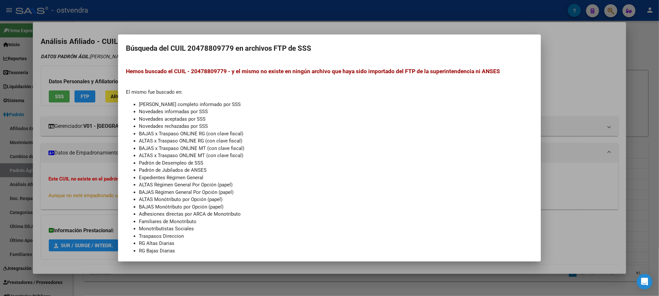
click at [78, 57] on div at bounding box center [329, 148] width 659 height 296
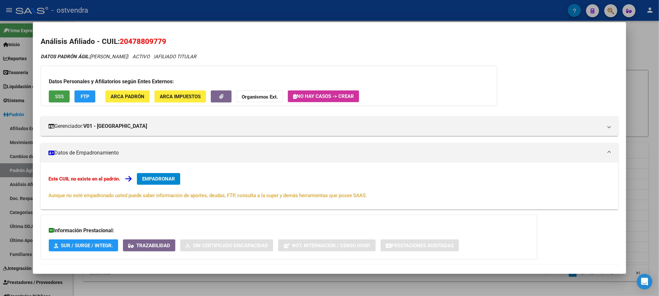
click at [56, 94] on span "SSS" at bounding box center [59, 97] width 9 height 6
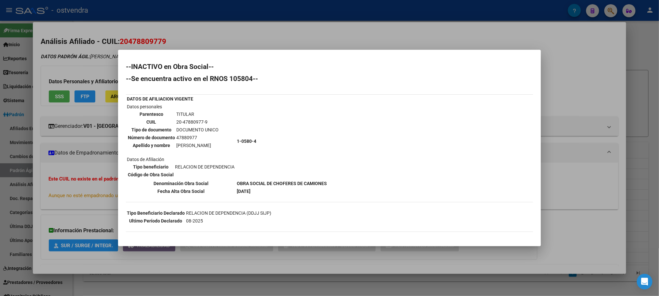
click at [257, 36] on div at bounding box center [329, 148] width 659 height 296
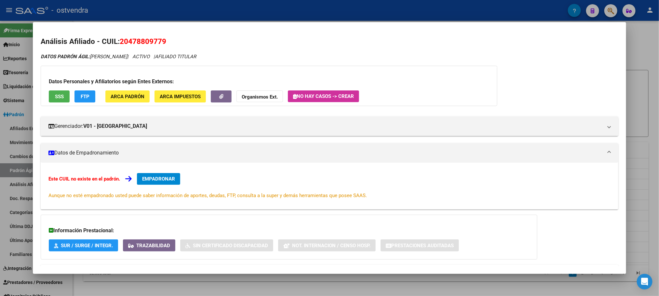
click at [254, 11] on div at bounding box center [329, 148] width 659 height 296
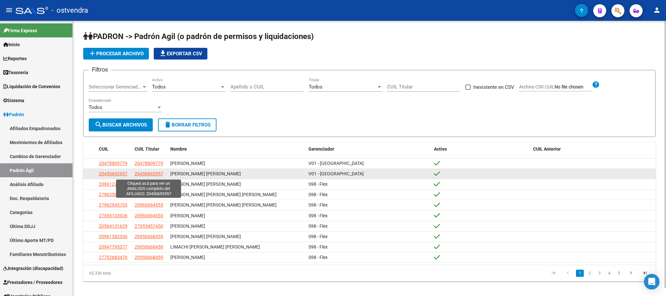
click at [147, 175] on span "20450692957" at bounding box center [149, 173] width 29 height 5
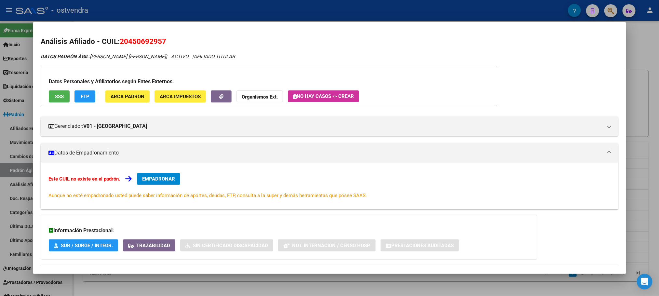
click at [82, 96] on span "FTP" at bounding box center [85, 97] width 9 height 6
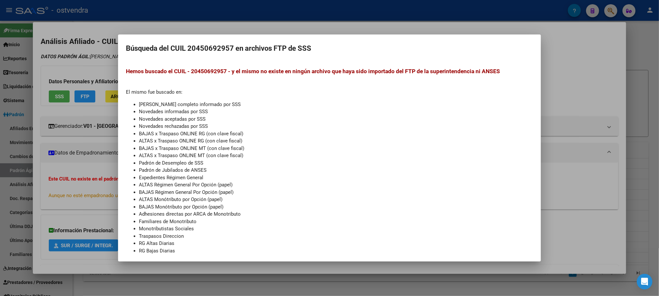
drag, startPoint x: 103, startPoint y: 60, endPoint x: 78, endPoint y: 79, distance: 30.8
click at [102, 61] on div at bounding box center [329, 148] width 659 height 296
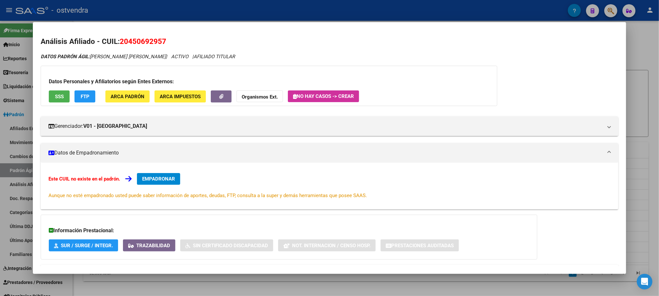
click at [58, 100] on button "SSS" at bounding box center [59, 96] width 21 height 12
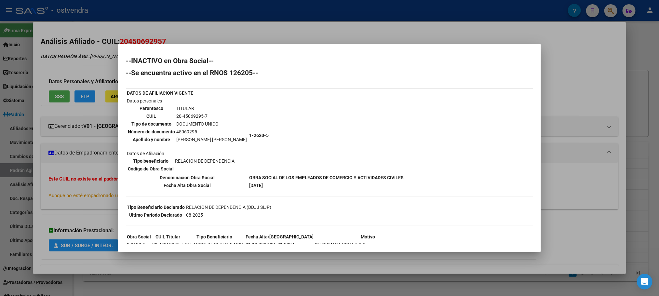
click at [251, 21] on div at bounding box center [329, 148] width 659 height 296
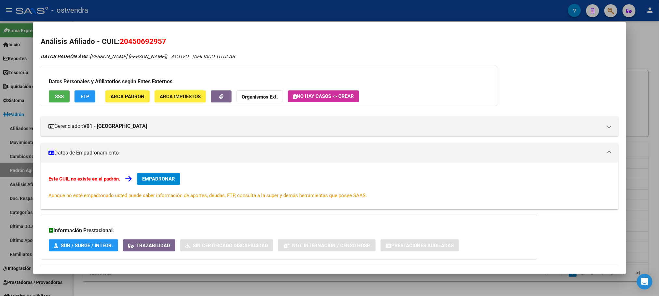
click at [265, 2] on div at bounding box center [329, 148] width 659 height 296
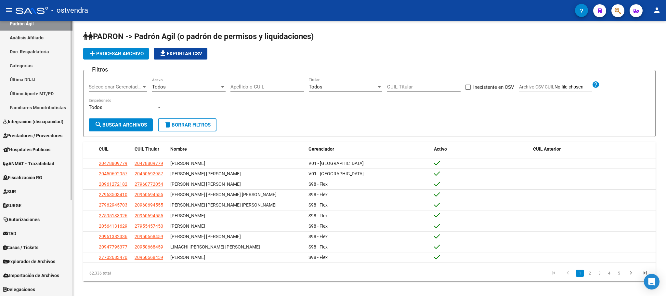
click at [17, 258] on span "Explorador de Archivos" at bounding box center [29, 261] width 52 height 7
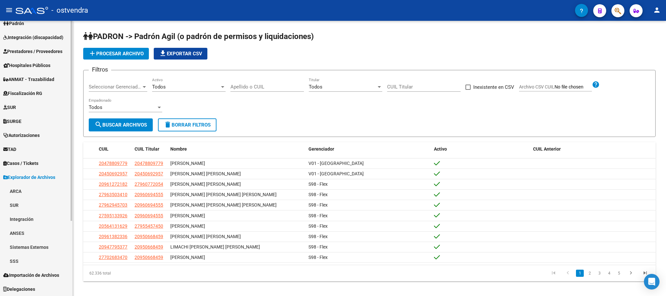
scroll to position [91, 0]
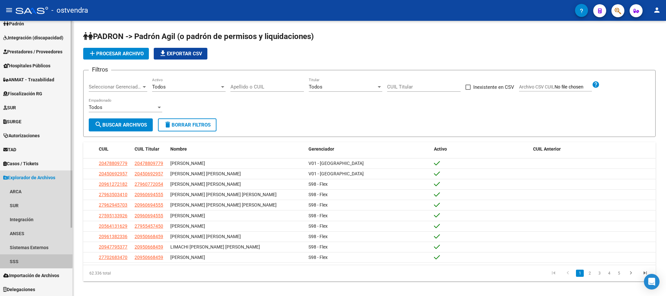
click at [19, 255] on link "SSS" at bounding box center [36, 261] width 73 height 14
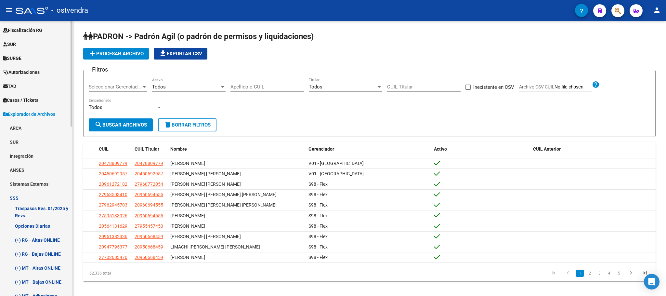
scroll to position [237, 0]
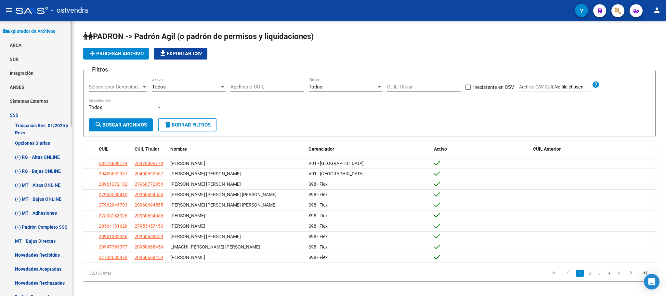
click at [35, 155] on link "(+) RG - Altas ONLINE" at bounding box center [36, 157] width 73 height 14
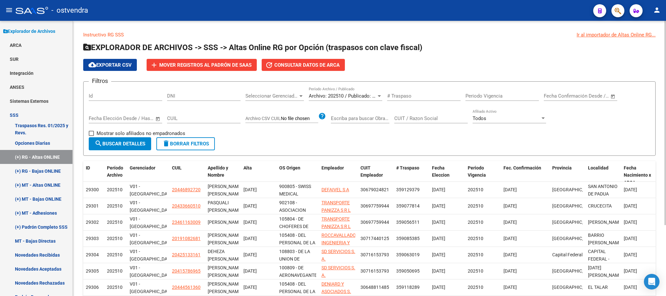
click at [262, 99] on span "Seleccionar Gerenciador" at bounding box center [272, 96] width 53 height 6
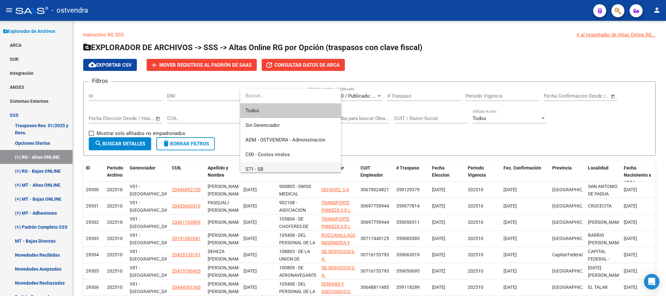
scroll to position [77, 0]
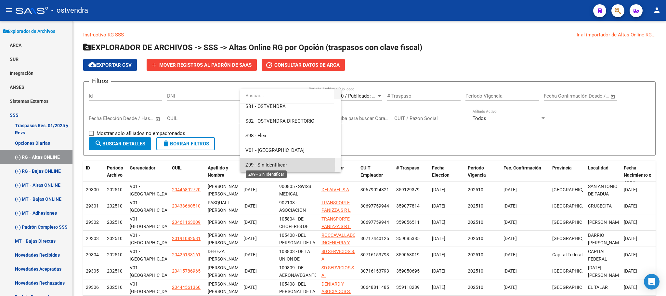
click at [275, 164] on span "Z99 - Sin Identificar" at bounding box center [267, 165] width 42 height 6
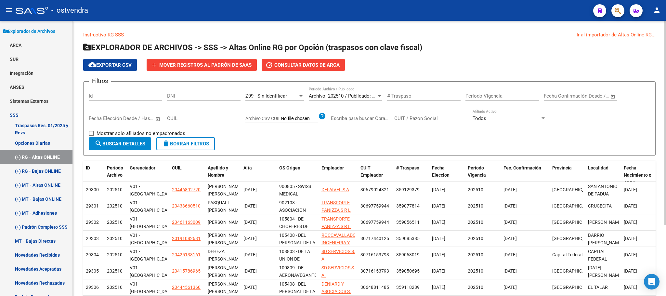
click at [126, 150] on form "Filtros Id DNI Z99 - Sin Identificar Seleccionar Gerenciador Archivo: 202510 / …" at bounding box center [369, 118] width 573 height 74
click at [125, 147] on button "search Buscar Detalles" at bounding box center [120, 143] width 62 height 13
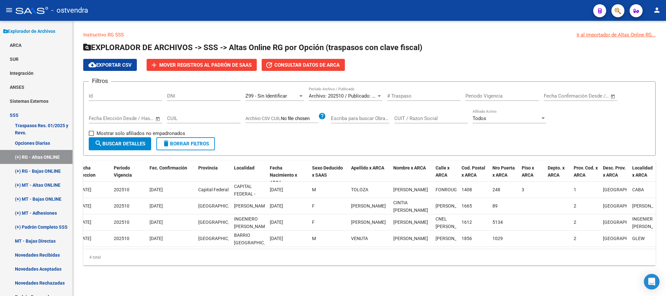
scroll to position [0, 0]
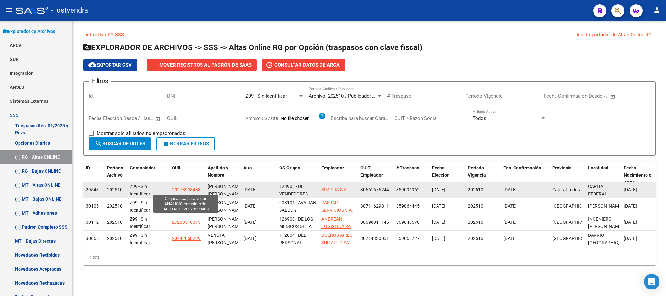
click at [188, 188] on span "20278998488" at bounding box center [186, 189] width 29 height 5
type textarea "20278998488"
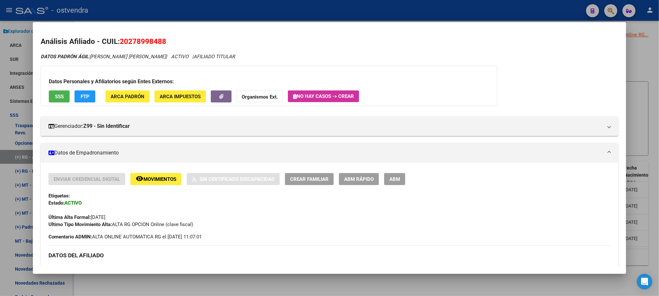
click at [81, 95] on span "FTP" at bounding box center [85, 97] width 9 height 6
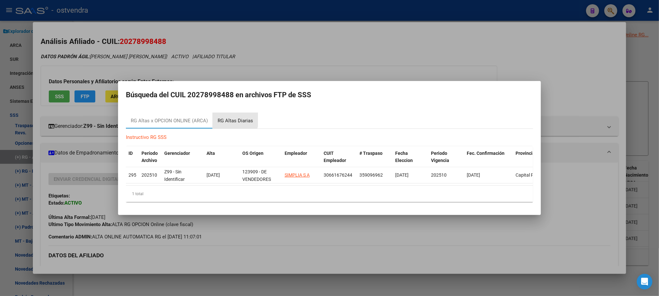
click at [231, 117] on div "RG Altas Diarias" at bounding box center [235, 120] width 35 height 7
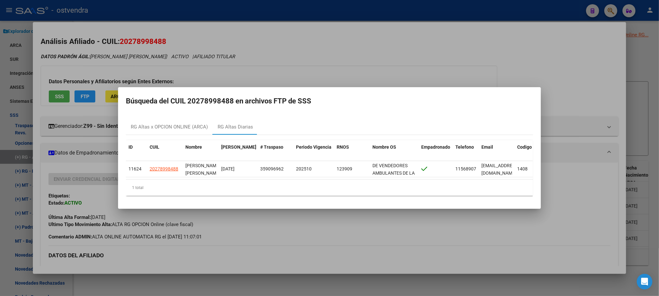
click at [289, 40] on div at bounding box center [329, 148] width 659 height 296
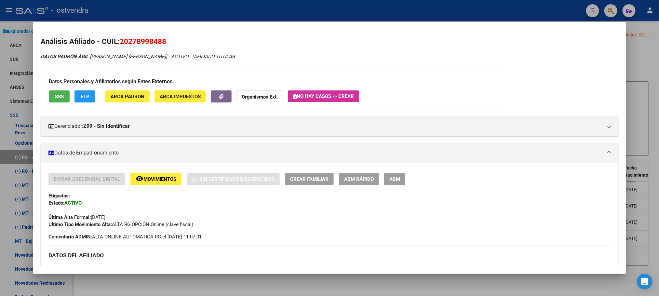
click at [307, 9] on div at bounding box center [329, 148] width 659 height 296
